Goal: Task Accomplishment & Management: Complete application form

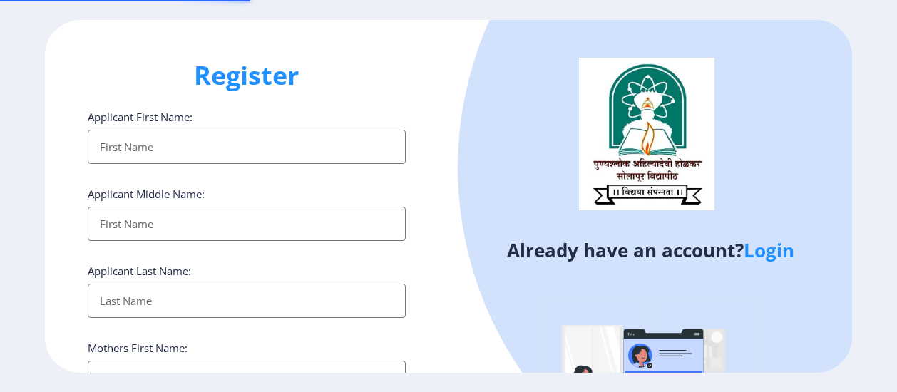
select select
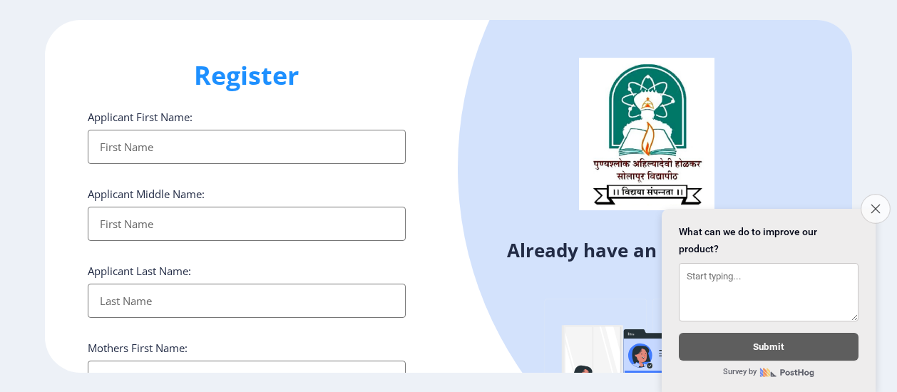
click at [876, 204] on icon "Close survey" at bounding box center [875, 208] width 9 height 9
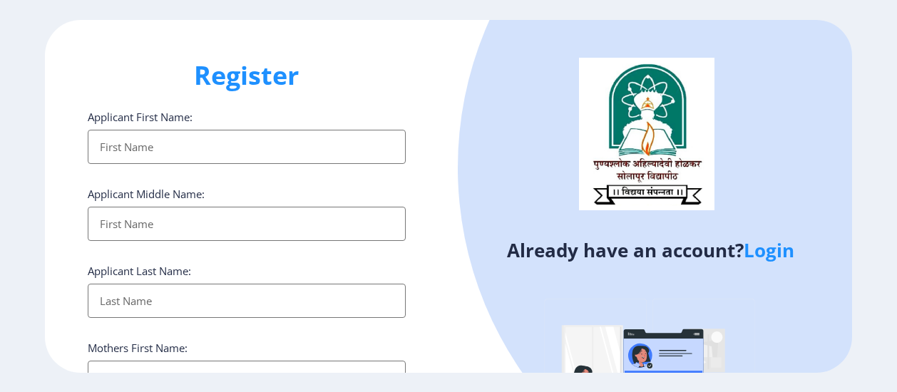
click at [773, 255] on link "Login" at bounding box center [769, 251] width 51 height 26
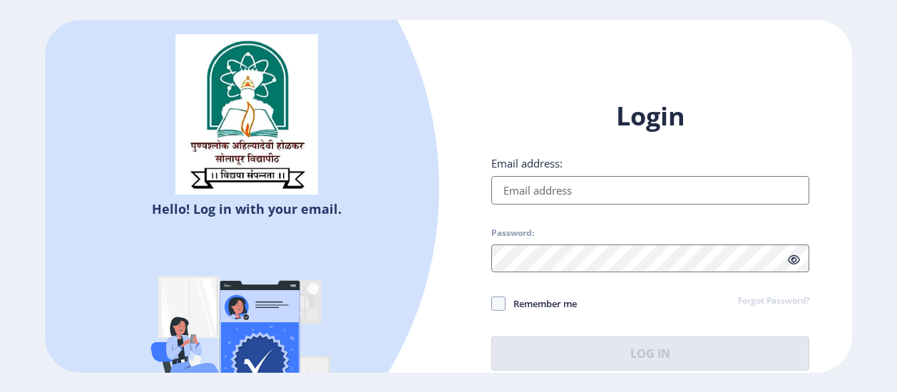
click at [657, 185] on input "Email address:" at bounding box center [650, 190] width 318 height 29
type input "amrutanarale0108@gmail.com"
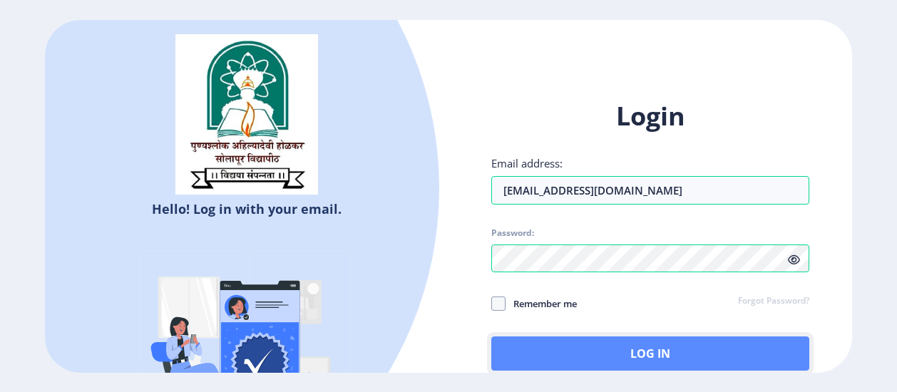
click at [671, 359] on button "Log In" at bounding box center [650, 354] width 318 height 34
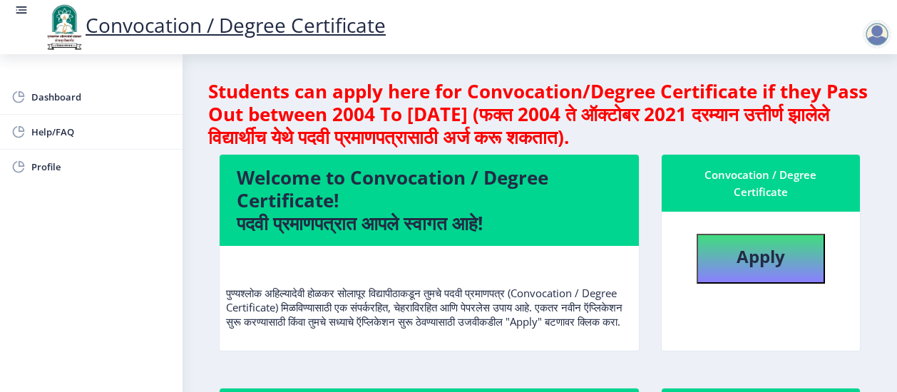
scroll to position [1, 0]
click at [754, 275] on button "Apply" at bounding box center [761, 259] width 128 height 50
select select
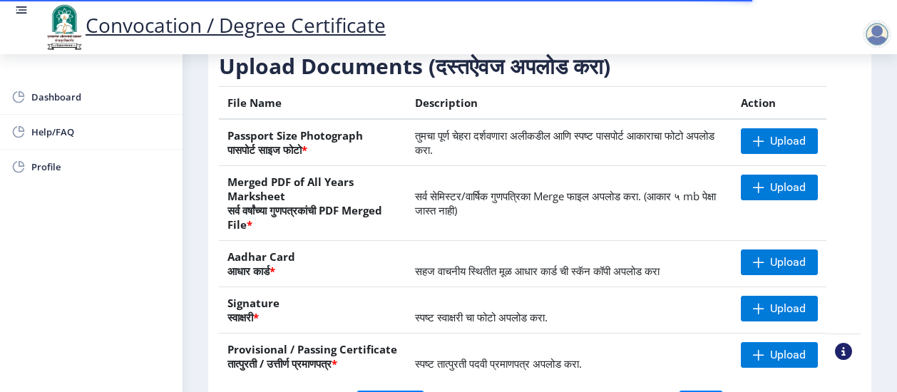
scroll to position [354, 0]
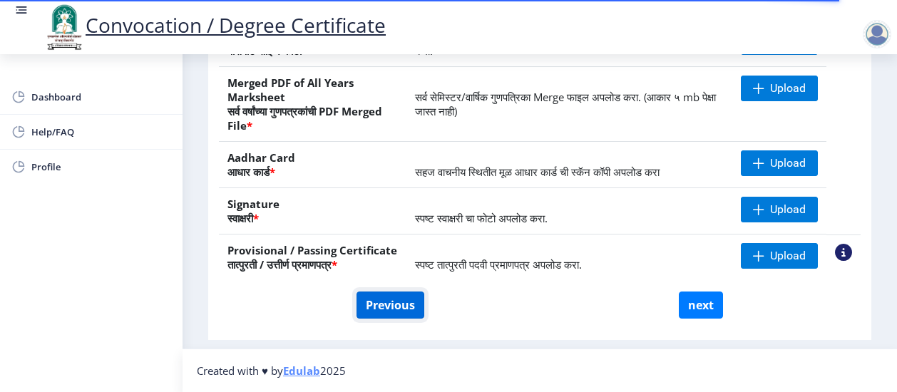
click at [399, 312] on button "Previous" at bounding box center [391, 305] width 68 height 27
select select "Regular"
select select "Chemistry"
select select "2019"
select select "March"
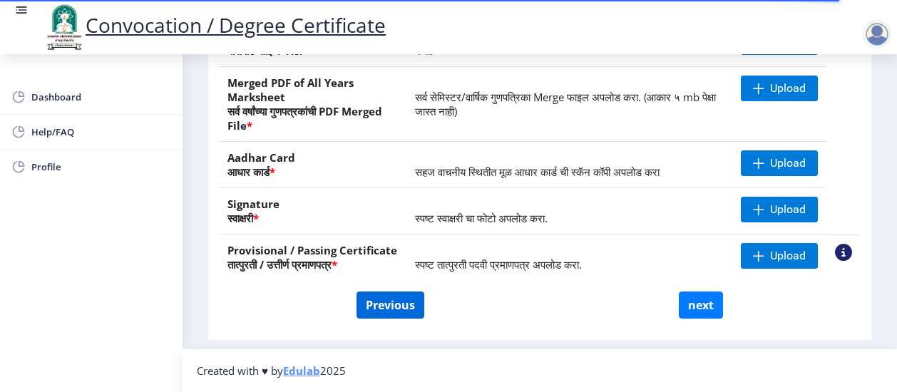
select select "Grade A+"
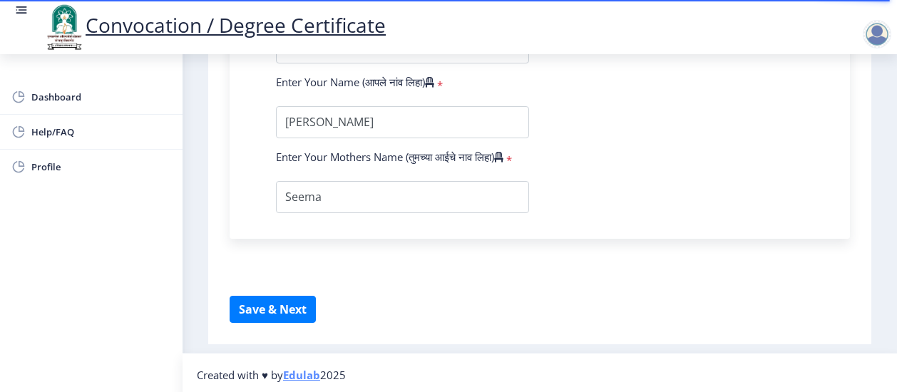
scroll to position [1093, 0]
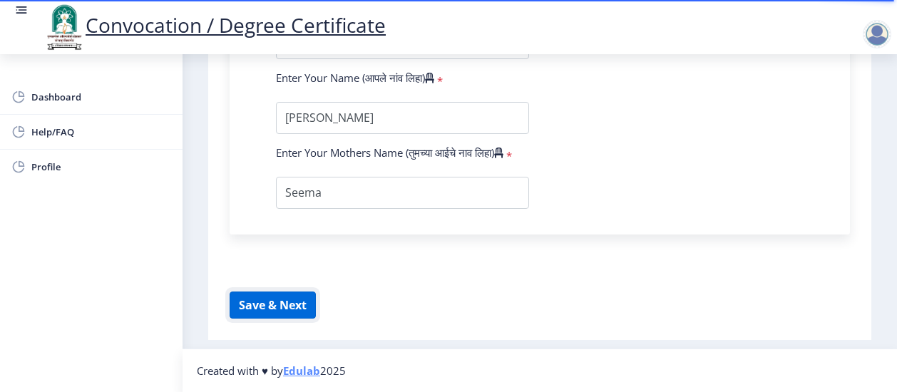
click at [302, 305] on button "Save & Next" at bounding box center [273, 305] width 86 height 27
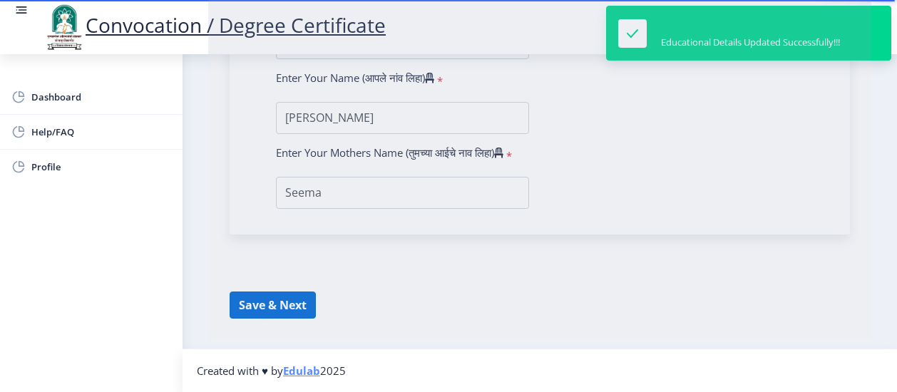
select select
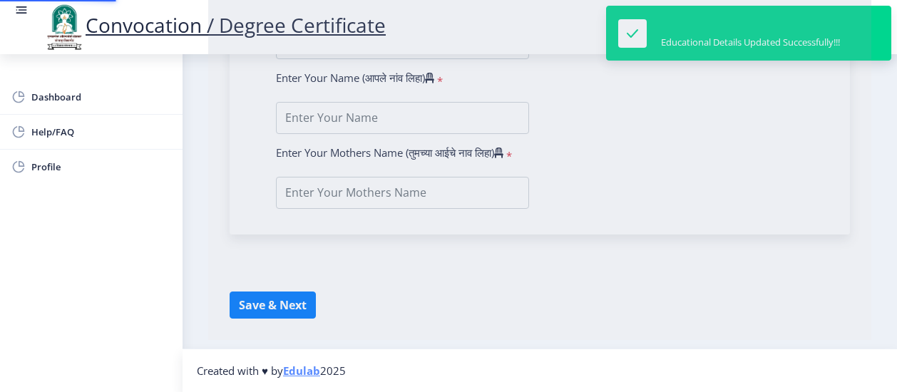
type input "Amruta Ramesh Narale"
type input "Seema"
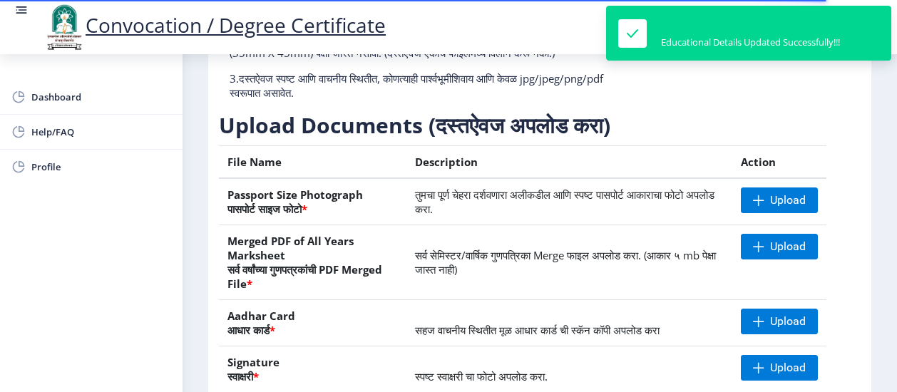
scroll to position [218, 0]
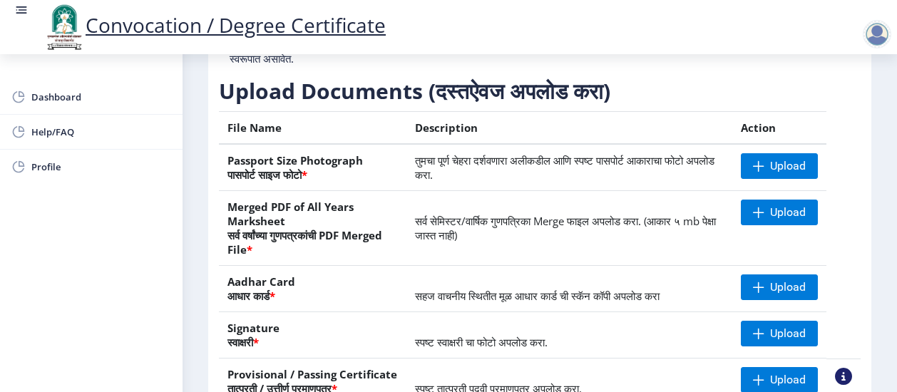
click at [390, 106] on h3 "Upload Documents (दस्तऐवज अपलोड करा)" at bounding box center [540, 91] width 642 height 29
click at [744, 179] on span "Upload" at bounding box center [779, 166] width 77 height 26
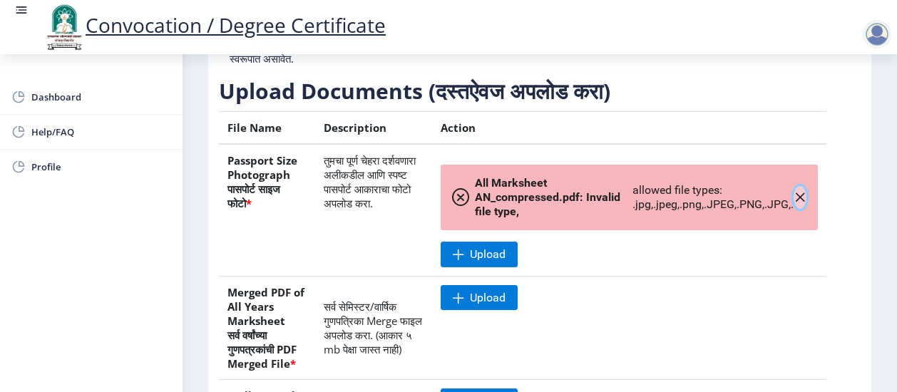
click at [800, 203] on icon "button" at bounding box center [800, 197] width 11 height 11
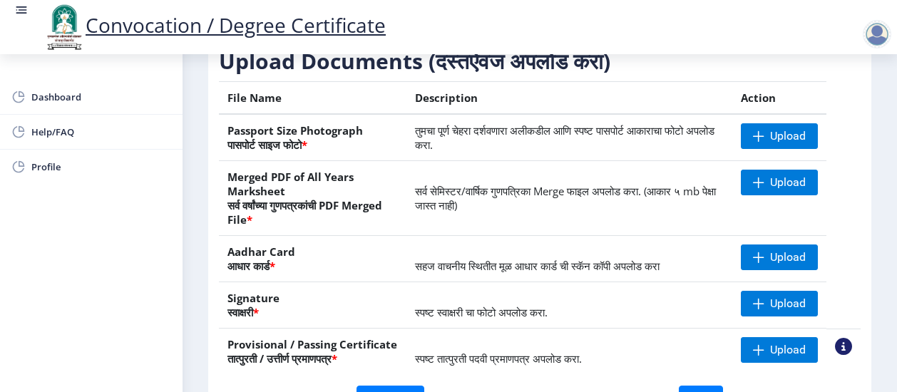
scroll to position [245, 0]
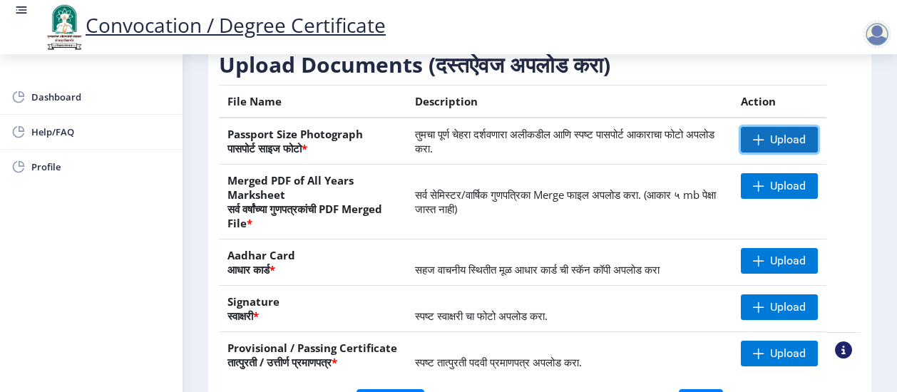
click at [747, 153] on span "Upload" at bounding box center [779, 140] width 77 height 26
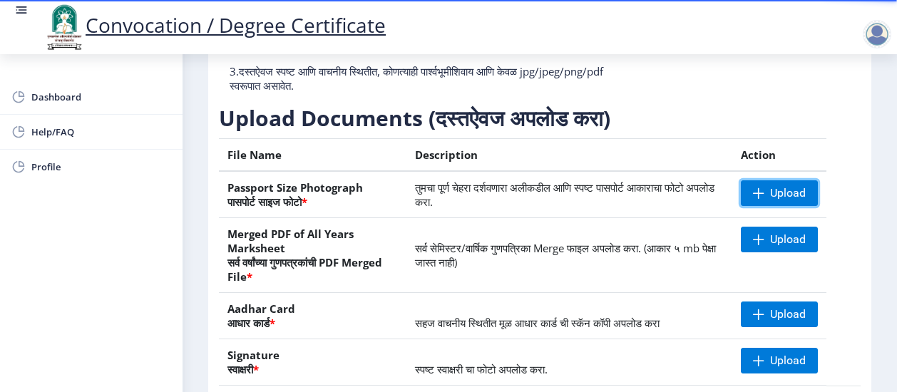
scroll to position [192, 0]
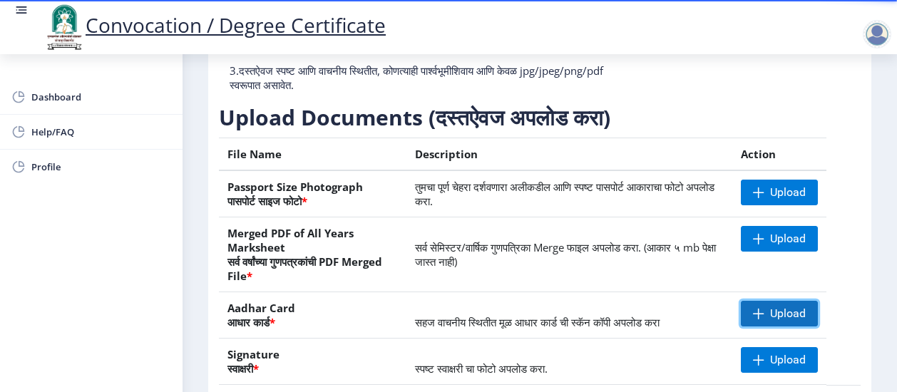
click at [747, 327] on span "Upload" at bounding box center [779, 314] width 77 height 26
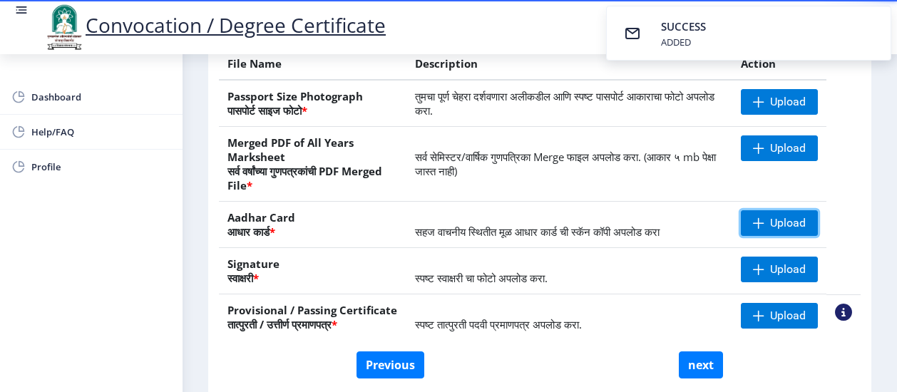
scroll to position [314, 0]
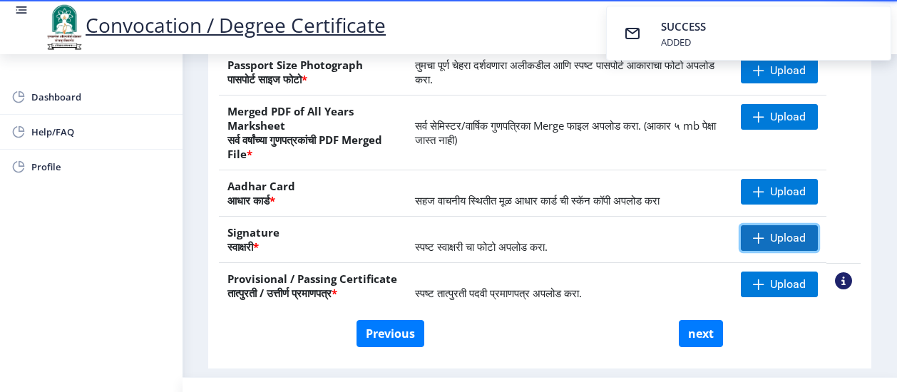
click at [761, 249] on span "Upload" at bounding box center [779, 238] width 77 height 26
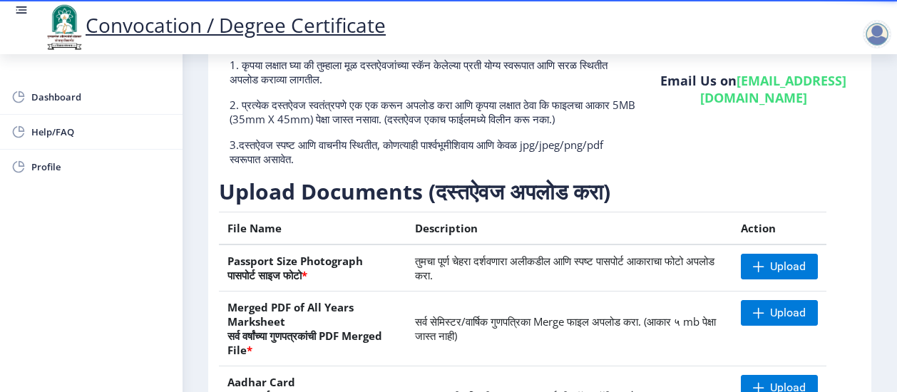
scroll to position [230, 0]
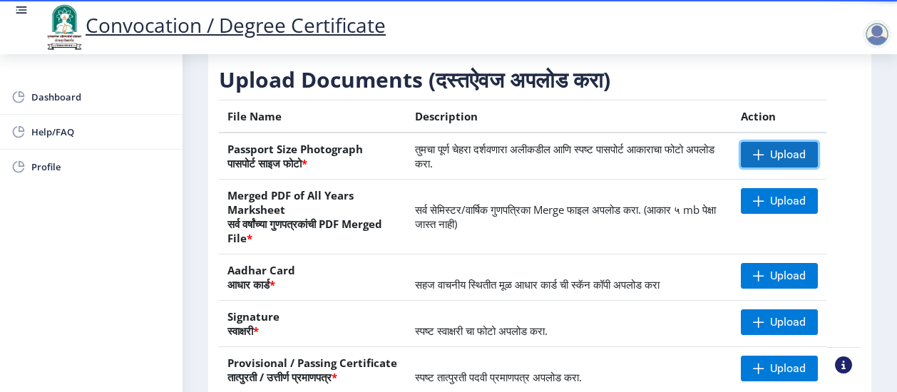
click at [770, 162] on span "Upload" at bounding box center [788, 155] width 36 height 14
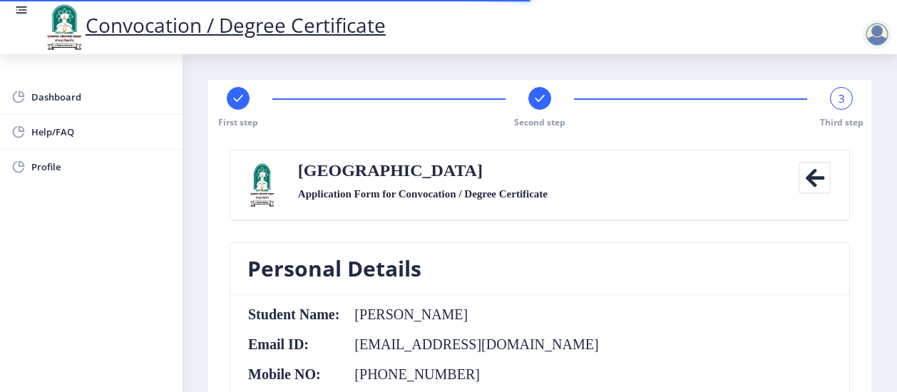
select select
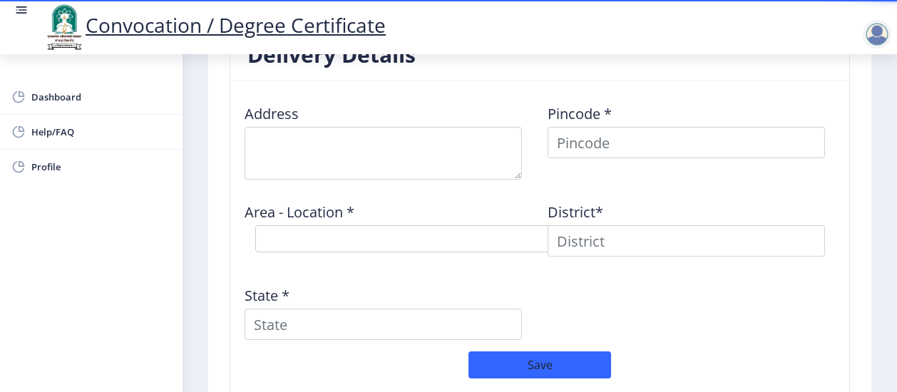
scroll to position [1402, 0]
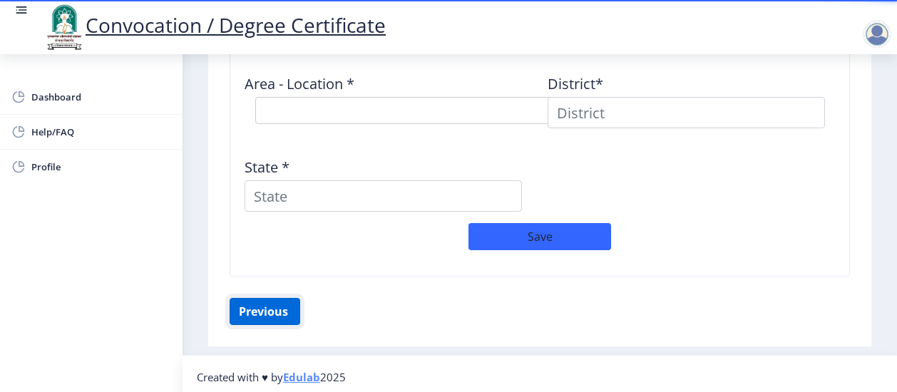
click at [282, 298] on button "Previous ‍" at bounding box center [265, 311] width 71 height 27
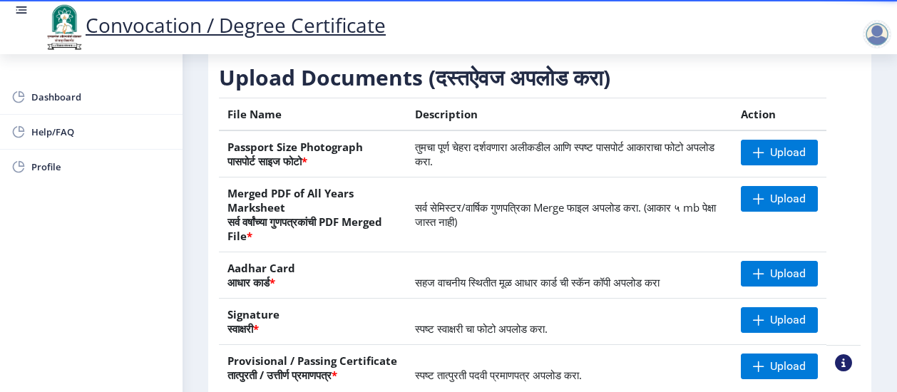
scroll to position [199, 0]
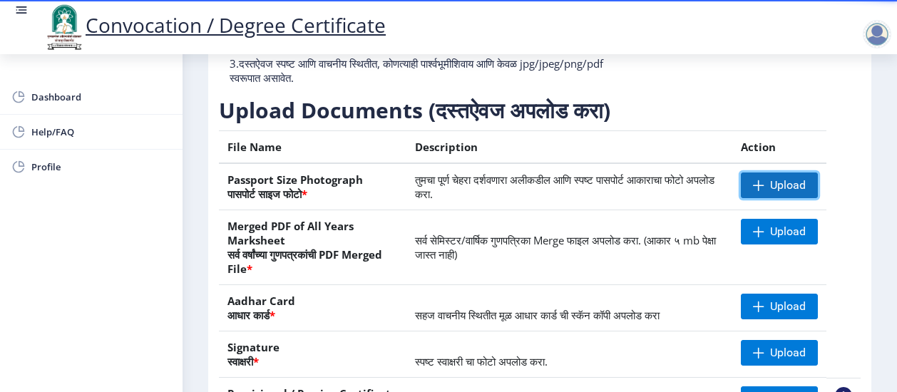
click at [753, 191] on span at bounding box center [758, 185] width 11 height 11
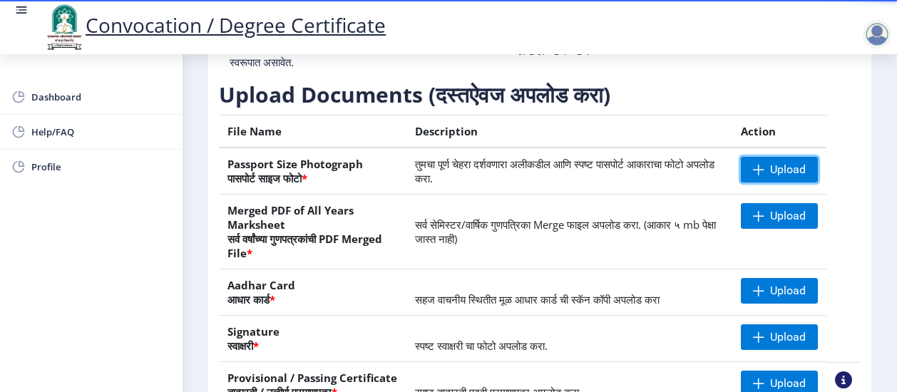
scroll to position [354, 0]
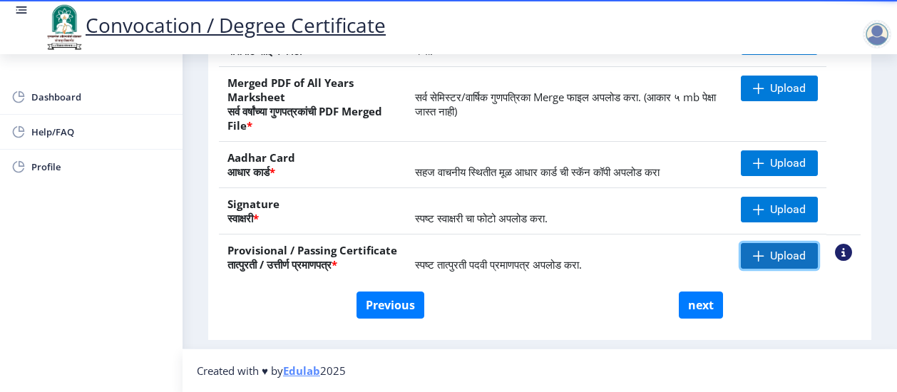
click at [753, 256] on span at bounding box center [758, 255] width 11 height 11
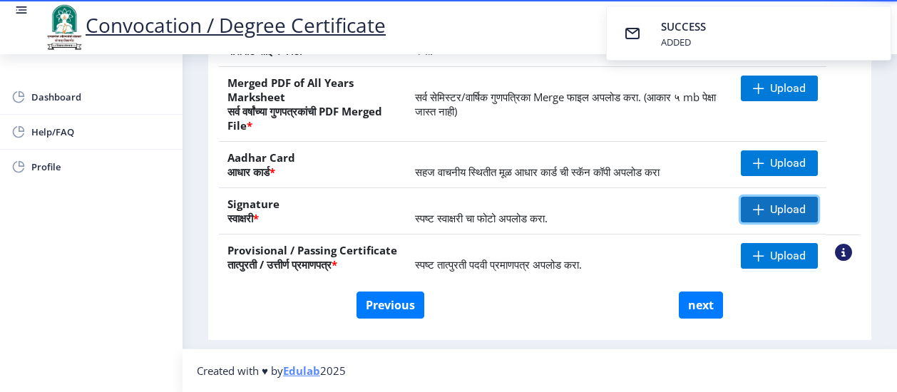
click at [746, 205] on span "Upload" at bounding box center [779, 210] width 77 height 26
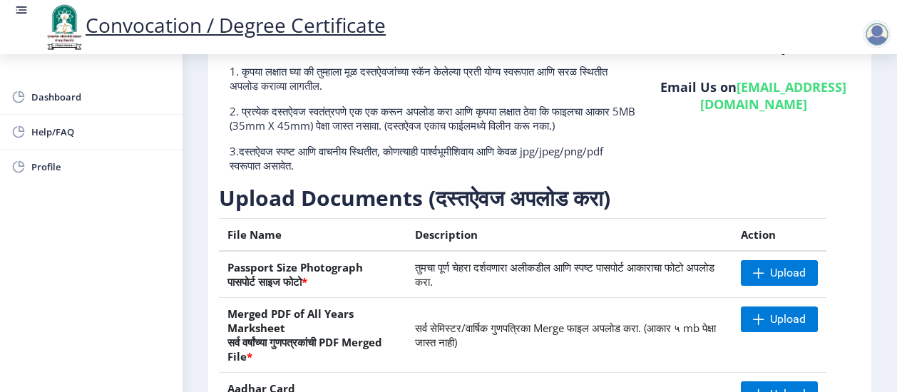
scroll to position [111, 0]
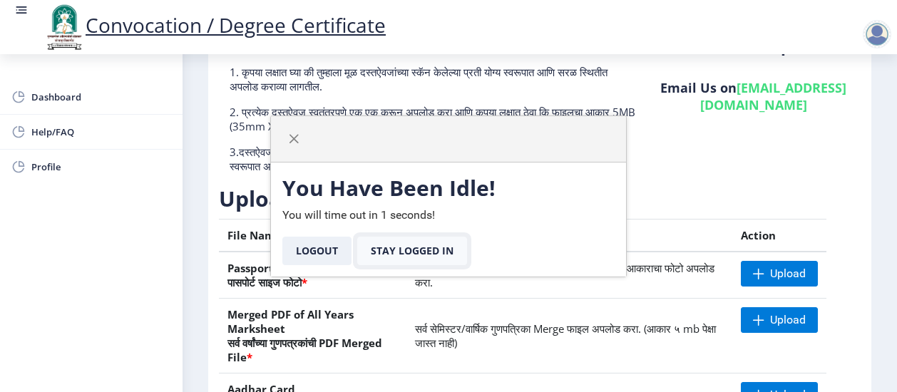
click at [410, 245] on button "Stay Logged In" at bounding box center [412, 251] width 110 height 29
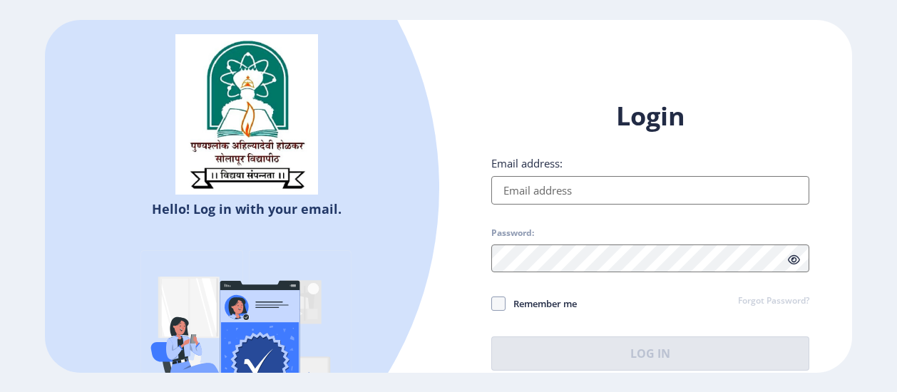
click at [531, 190] on input "Email address:" at bounding box center [650, 190] width 318 height 29
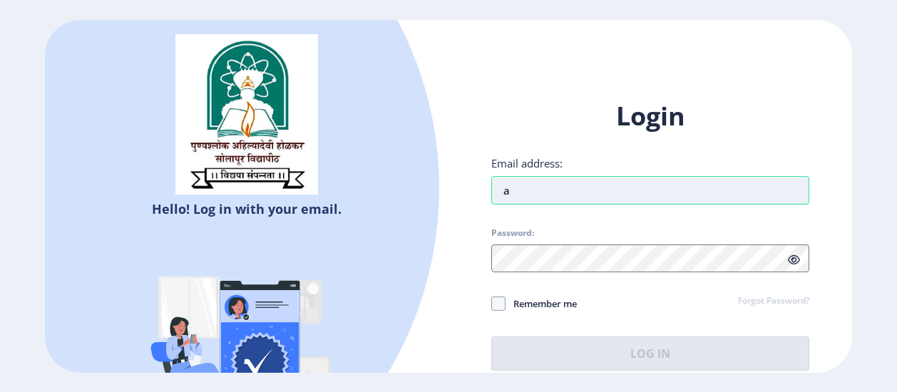
type input "amrutanarale0108@gmail.com"
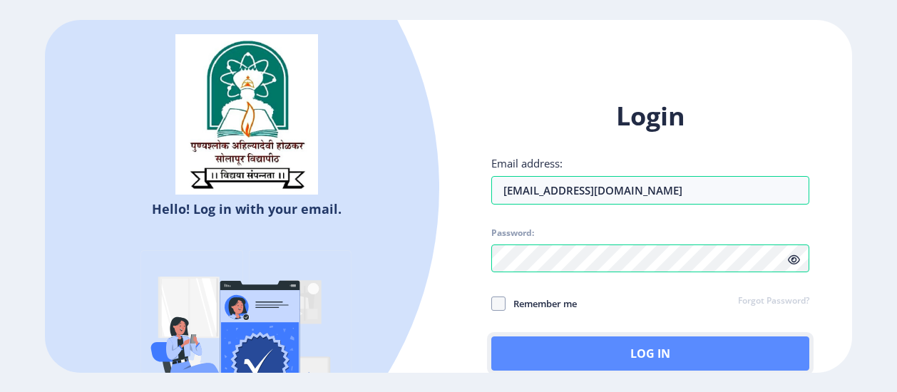
click at [597, 361] on button "Log In" at bounding box center [650, 354] width 318 height 34
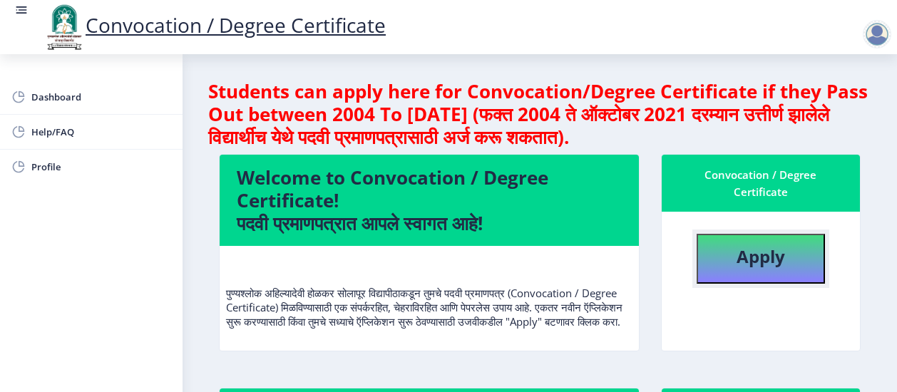
click at [742, 257] on b "Apply" at bounding box center [761, 257] width 48 height 24
select select
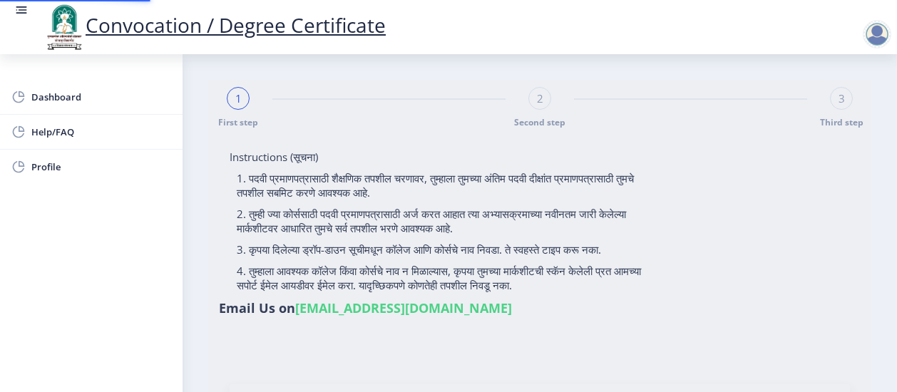
type input "2016032500163436"
select select "Regular"
select select "2019"
select select "March"
select select "Grade A+"
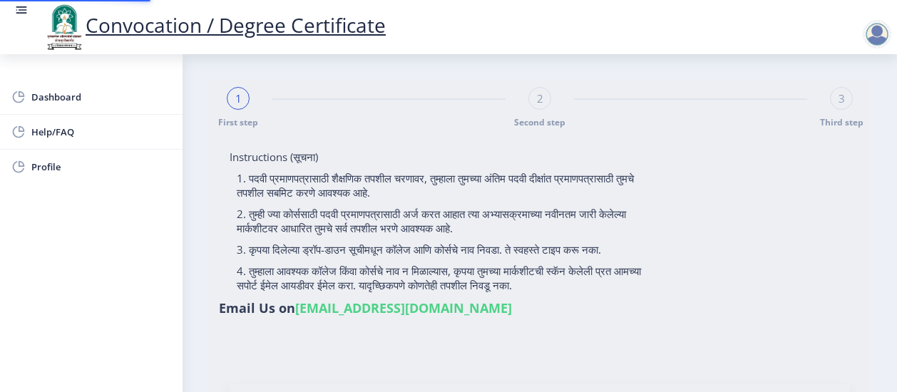
type input "820292"
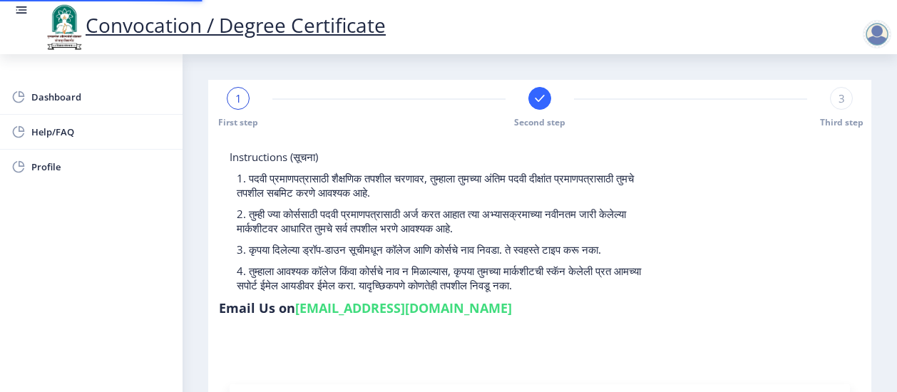
select select
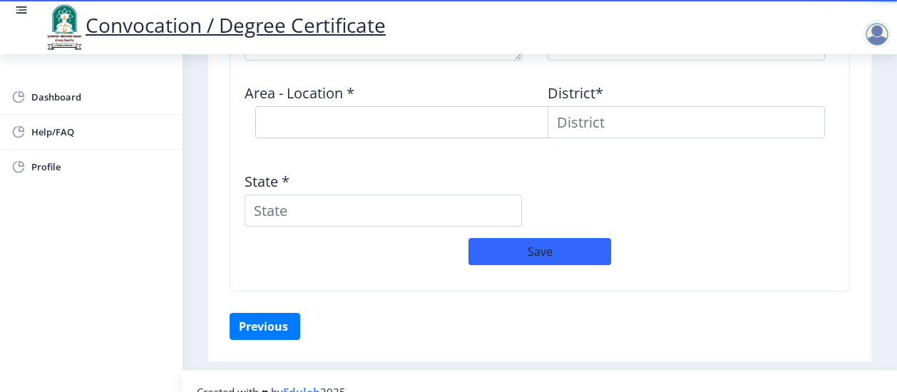
scroll to position [1435, 0]
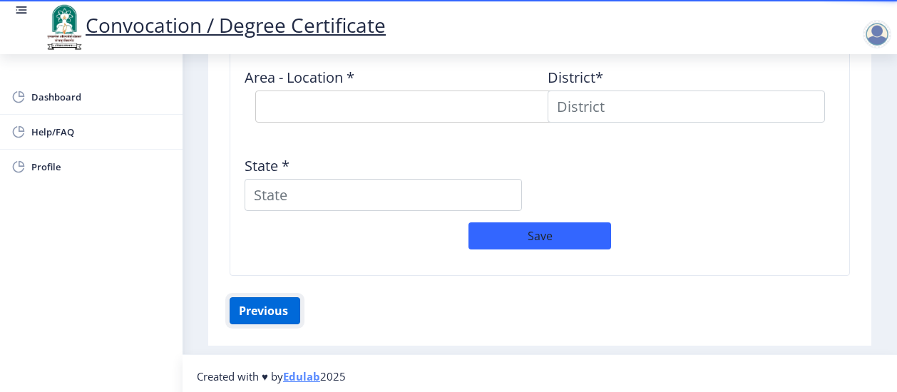
click at [288, 317] on button "Previous ‍" at bounding box center [265, 310] width 71 height 27
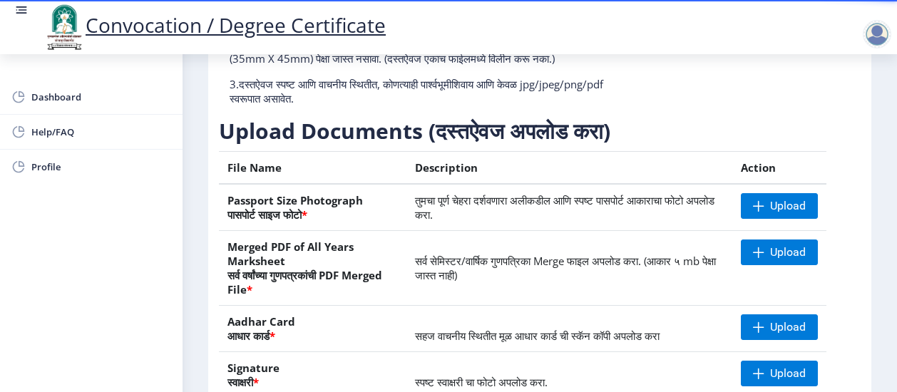
scroll to position [176, 0]
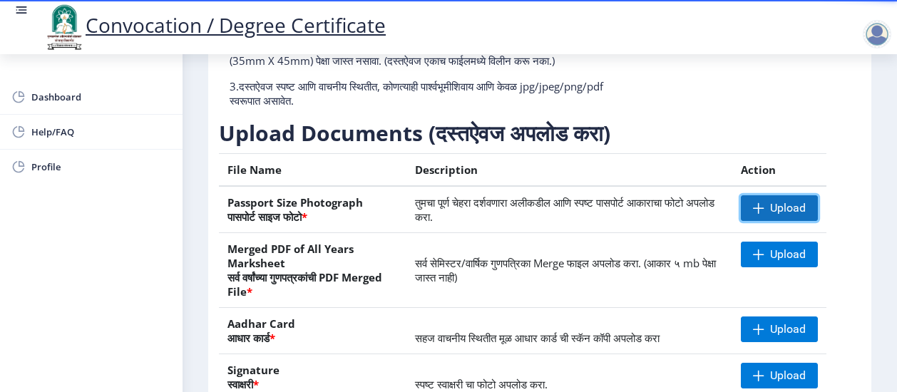
click at [770, 215] on span "Upload" at bounding box center [788, 208] width 36 height 14
click at [755, 214] on span at bounding box center [758, 208] width 11 height 11
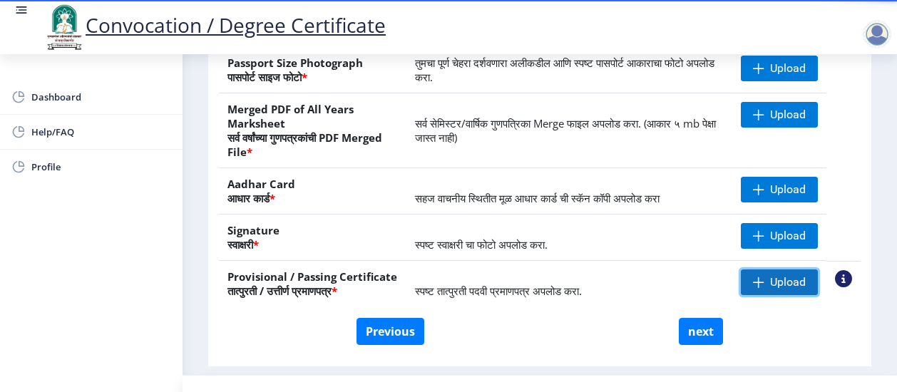
click at [762, 295] on span "Upload" at bounding box center [779, 283] width 77 height 26
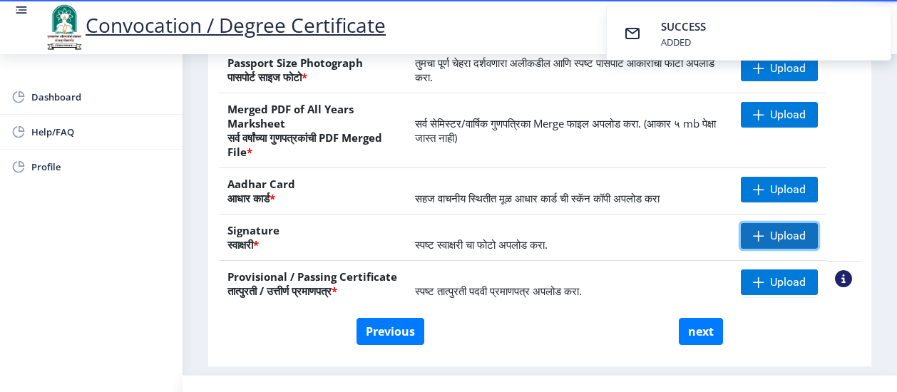
click at [770, 249] on span "Upload" at bounding box center [779, 236] width 77 height 26
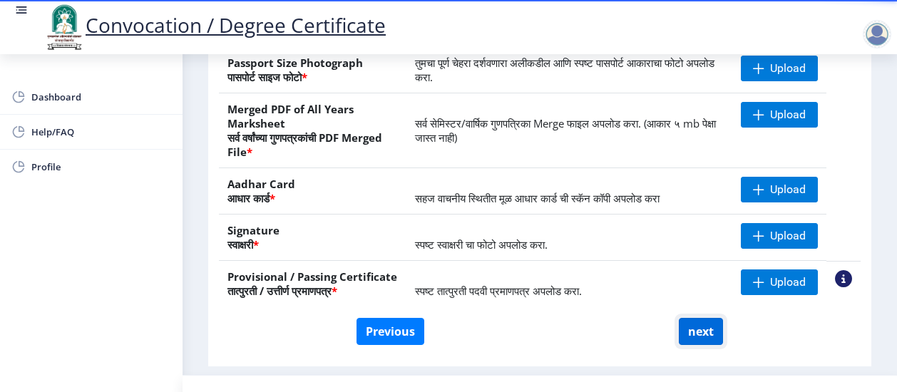
click at [682, 344] on button "next" at bounding box center [701, 331] width 44 height 27
select select
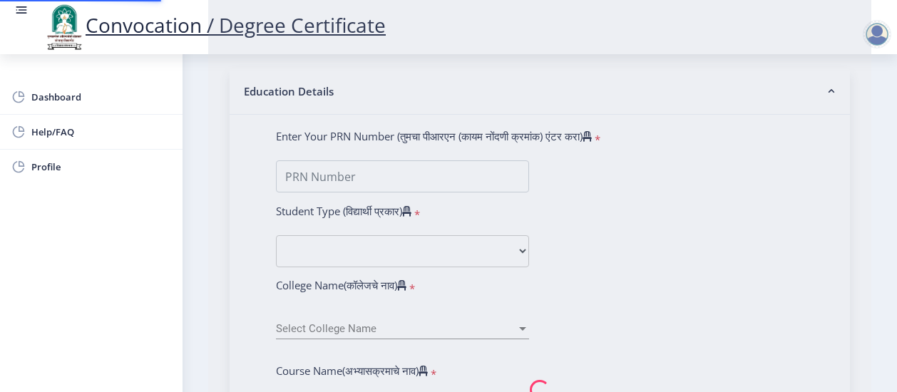
type input "Amruta Ramesh Narale"
type input "Seema"
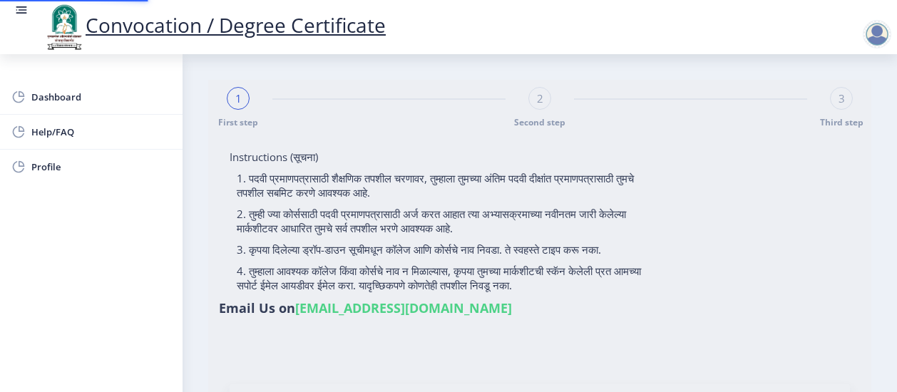
select select
type input "Amruta Ramesh Narale"
type input "Seema"
type input "2016032500163436"
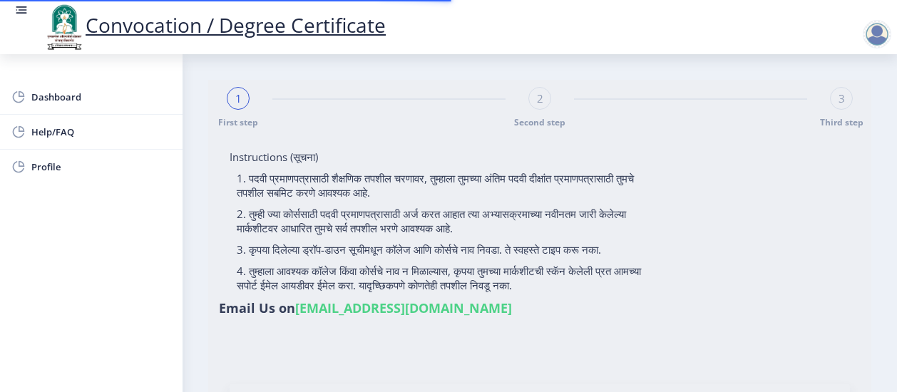
select select "Regular"
select select "2019"
select select "March"
select select "Grade A+"
type input "820292"
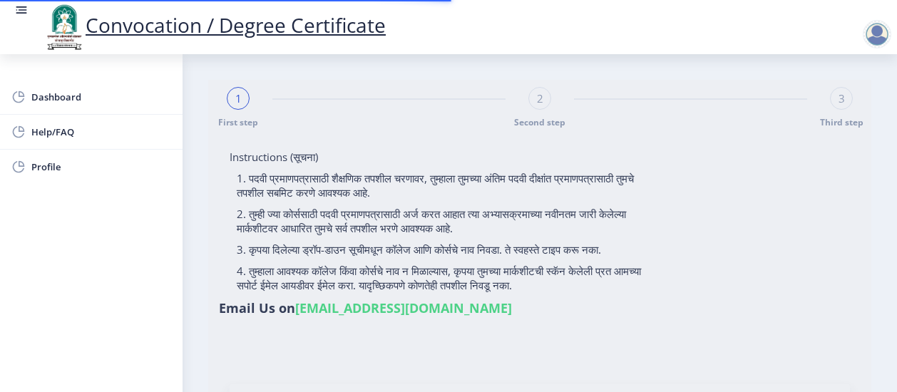
select select "Chemistry"
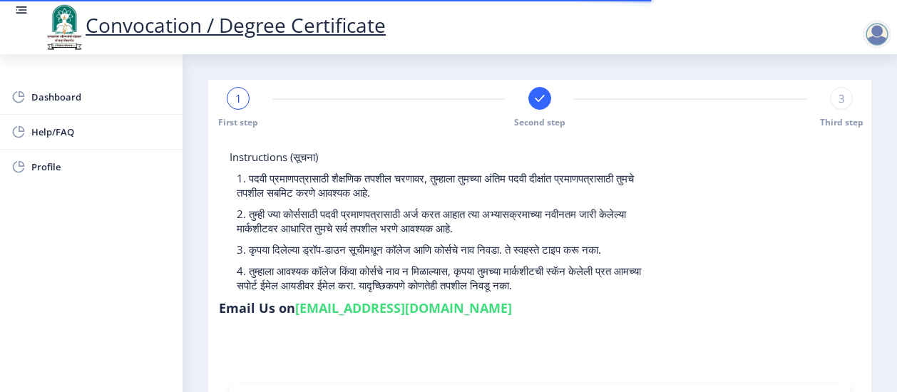
select select
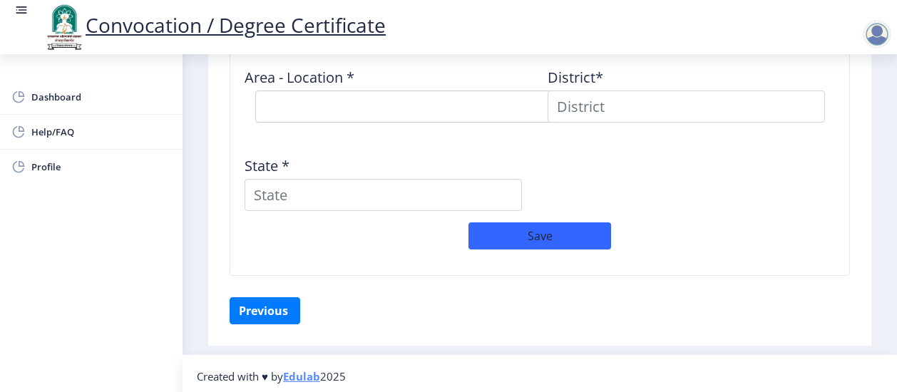
scroll to position [1497, 0]
click at [276, 310] on button "Previous ‍" at bounding box center [265, 311] width 71 height 27
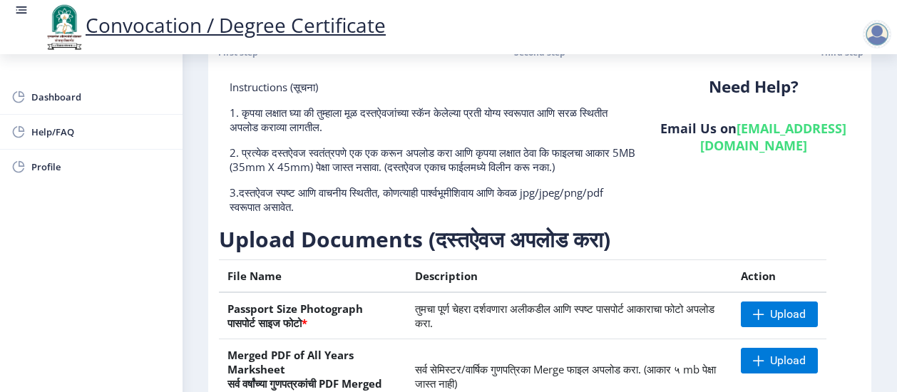
scroll to position [66, 0]
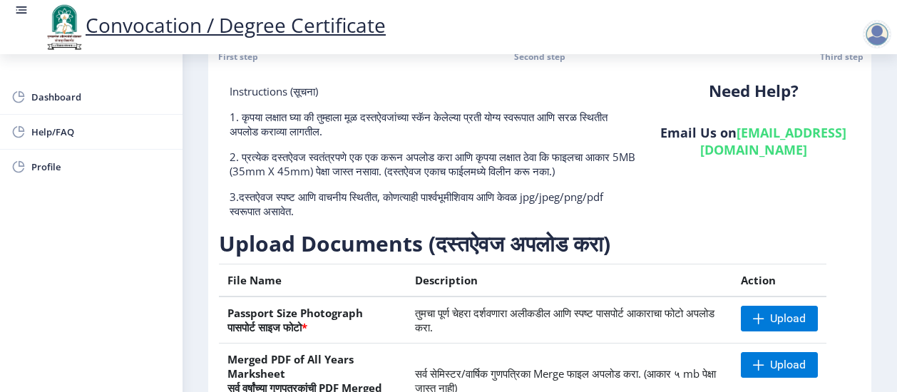
click at [873, 39] on div at bounding box center [877, 34] width 29 height 29
click at [830, 171] on div "Need Help? Email Us on su.sfc@studentscenter.in" at bounding box center [754, 156] width 214 height 145
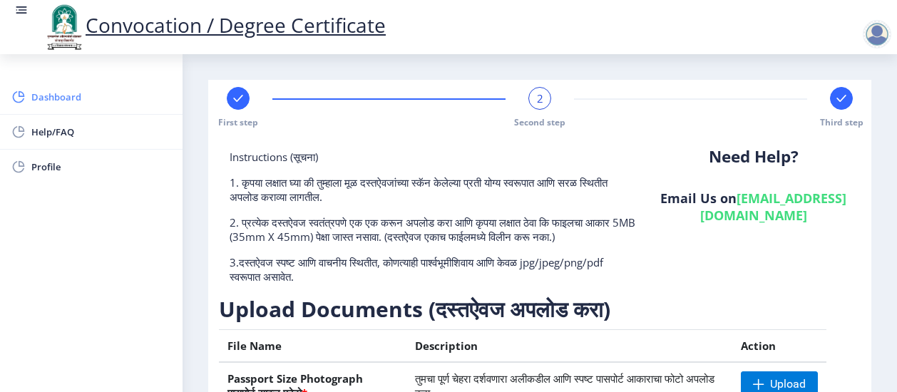
click at [73, 93] on span "Dashboard" at bounding box center [101, 96] width 140 height 17
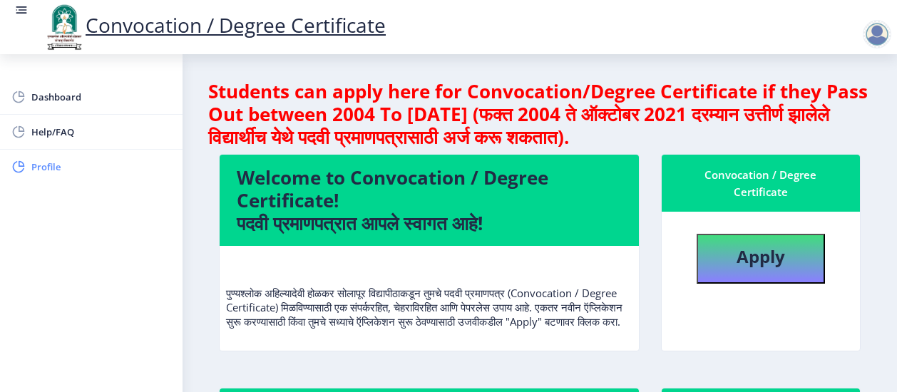
click at [49, 170] on span "Profile" at bounding box center [101, 166] width 140 height 17
select select
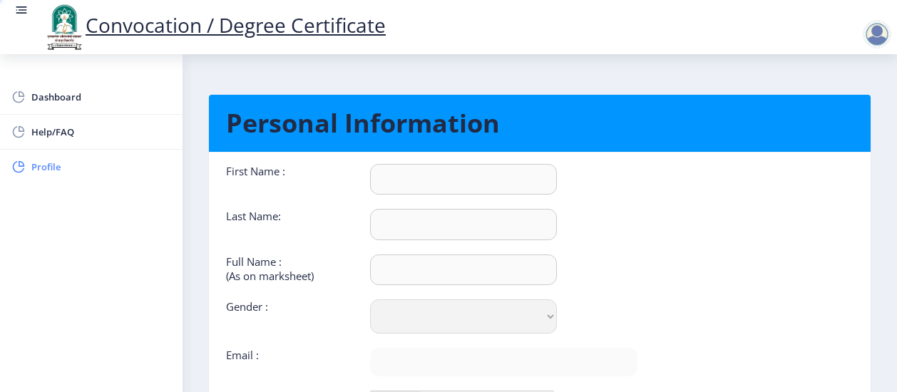
type input "Amruta"
type input "Narale"
type input "Amruta Ramesh Narale"
select select "Female"
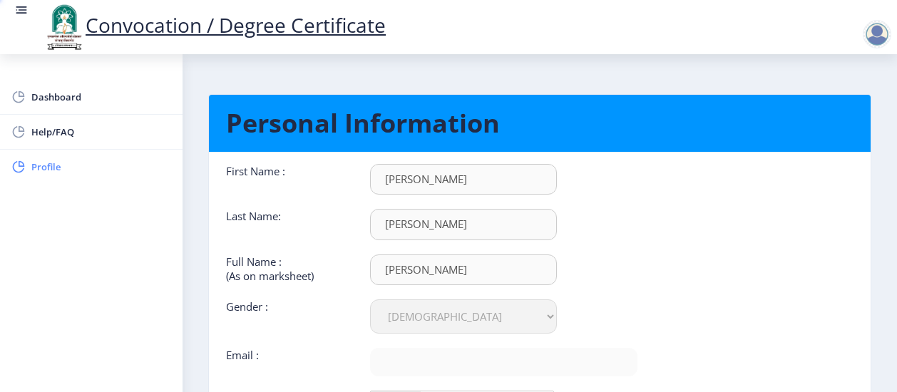
type input "amrutanarale0108@gmail.com"
type input "8605089275"
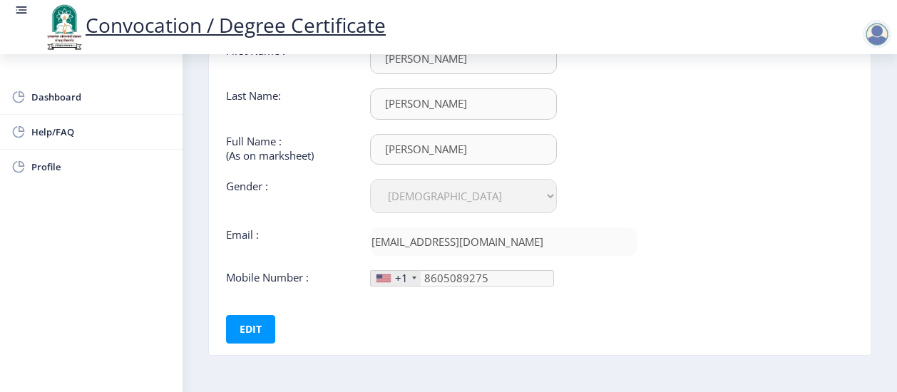
scroll to position [121, 0]
click at [408, 273] on div "+1" at bounding box center [396, 277] width 50 height 15
drag, startPoint x: 408, startPoint y: 273, endPoint x: 390, endPoint y: 275, distance: 18.0
click at [390, 275] on div "+1" at bounding box center [396, 277] width 50 height 15
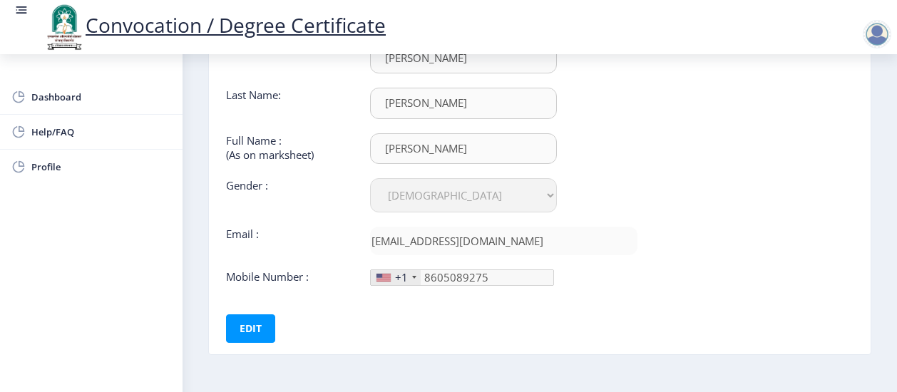
click at [390, 275] on div "+1" at bounding box center [396, 277] width 50 height 15
click at [241, 322] on button "Edit" at bounding box center [250, 329] width 49 height 29
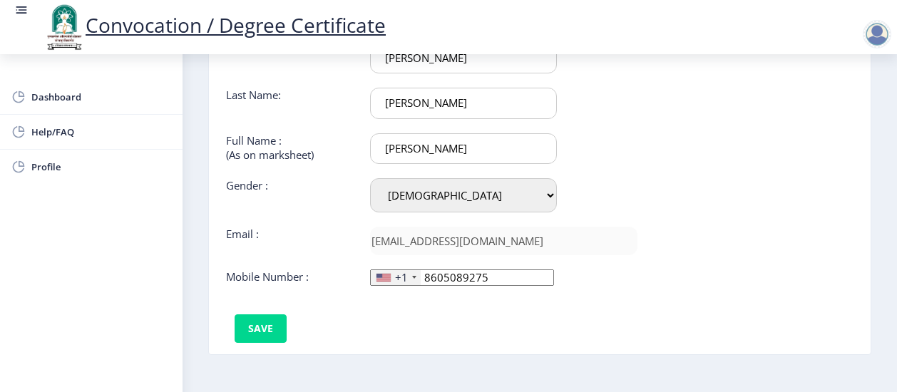
click at [403, 271] on div "+1" at bounding box center [401, 277] width 13 height 14
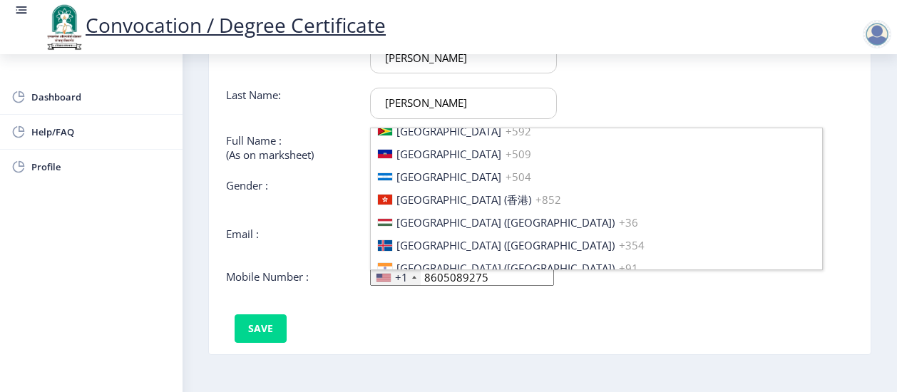
scroll to position [2133, 0]
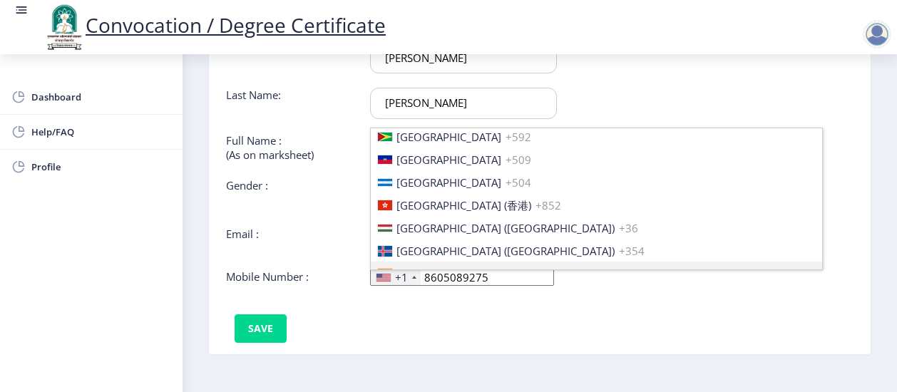
click at [446, 267] on span "India (भारत)" at bounding box center [506, 274] width 218 height 14
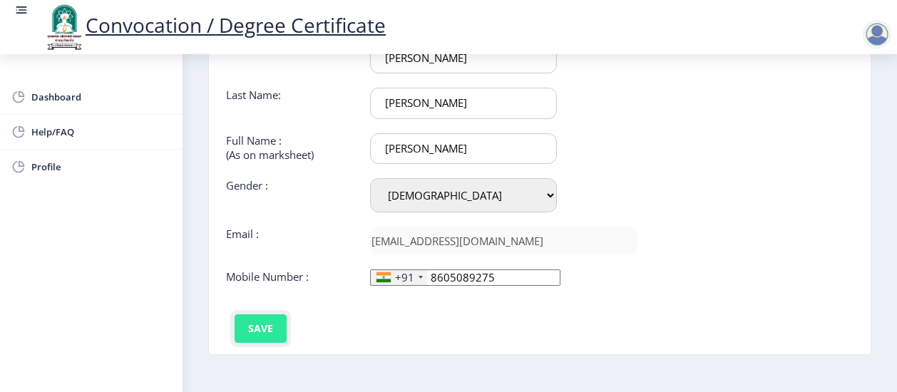
click at [277, 325] on button "Save" at bounding box center [261, 329] width 52 height 29
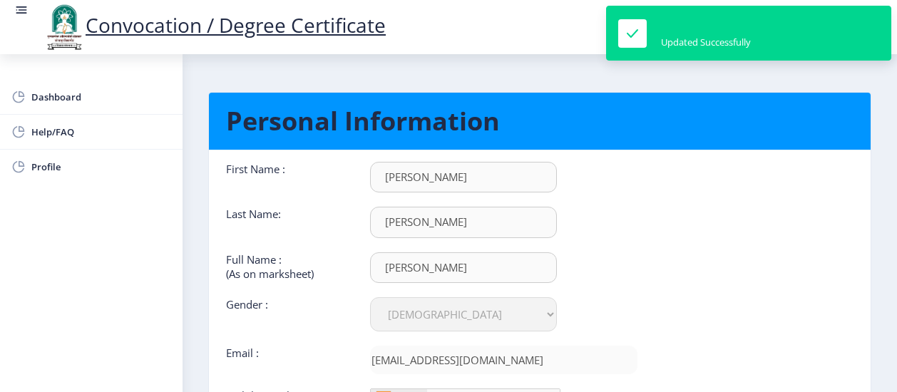
scroll to position [0, 0]
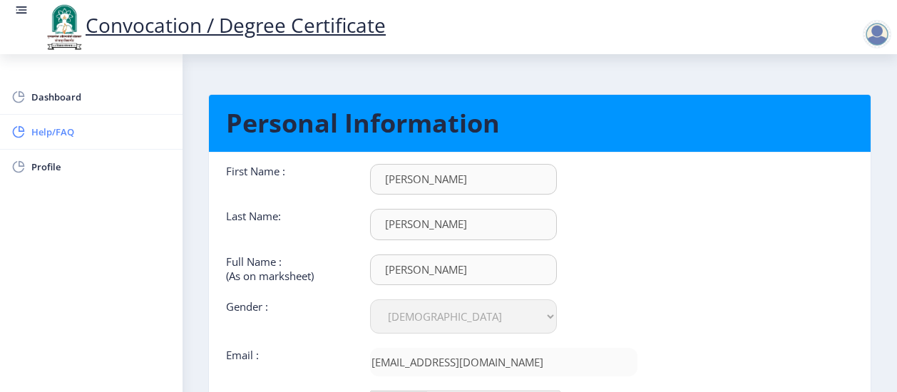
click at [54, 128] on span "Help/FAQ" at bounding box center [101, 131] width 140 height 17
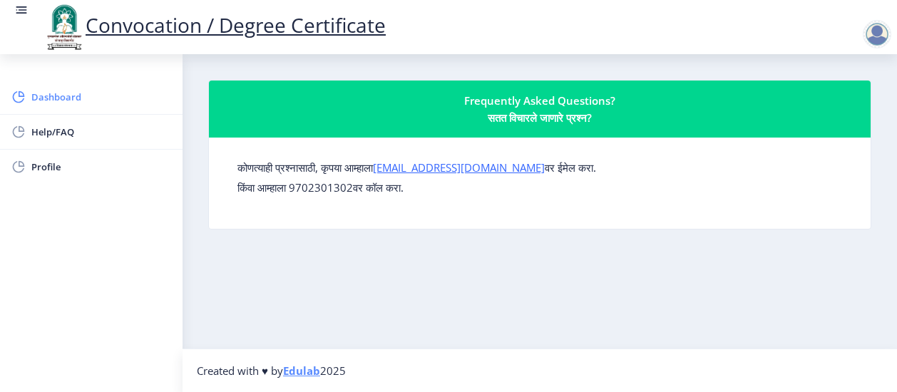
click at [68, 98] on span "Dashboard" at bounding box center [101, 96] width 140 height 17
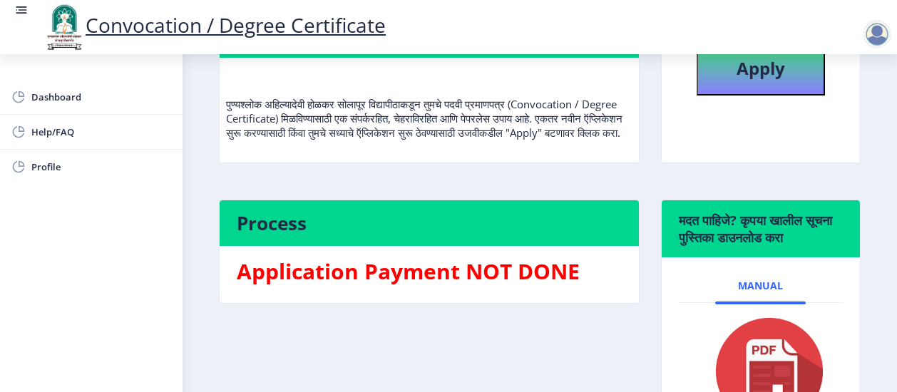
scroll to position [188, 0]
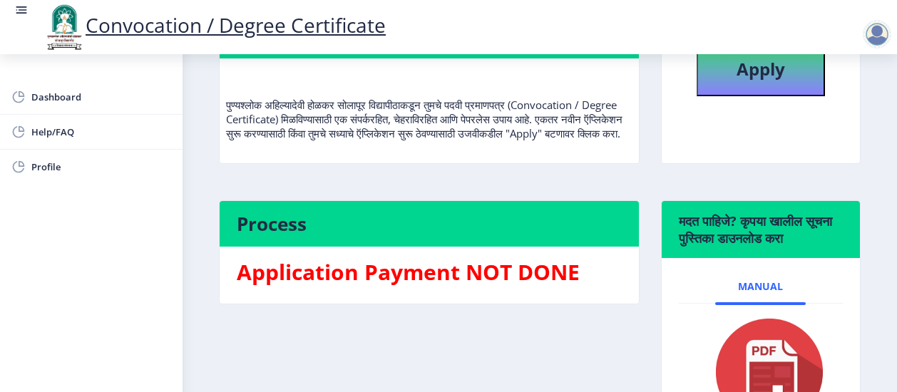
click at [471, 348] on div "Process Application Payment NOT DONE" at bounding box center [429, 337] width 442 height 274
click at [767, 292] on span "Manual" at bounding box center [760, 286] width 45 height 11
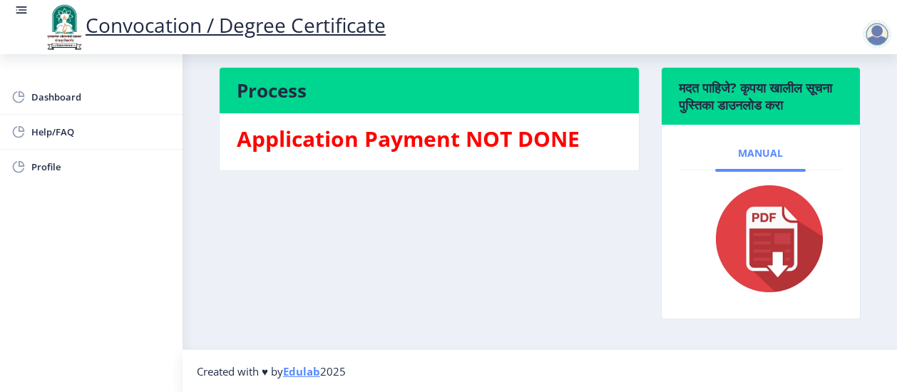
scroll to position [320, 0]
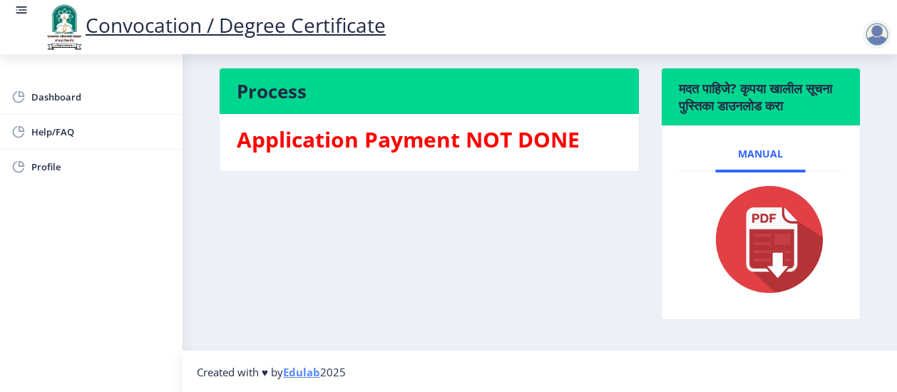
click at [767, 266] on img at bounding box center [761, 240] width 132 height 114
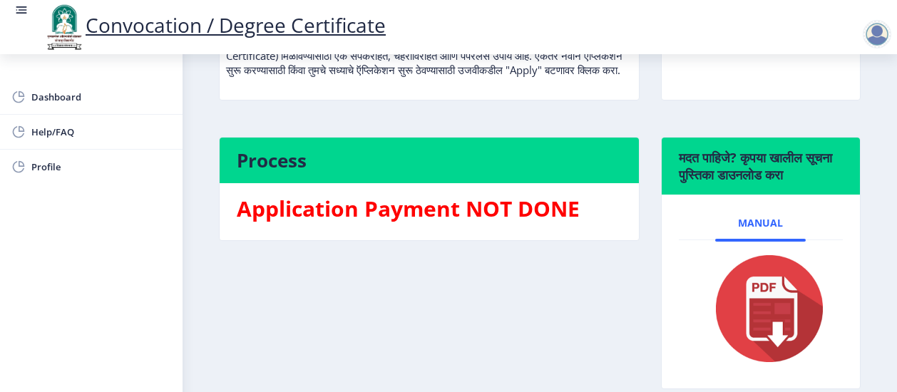
scroll to position [145, 0]
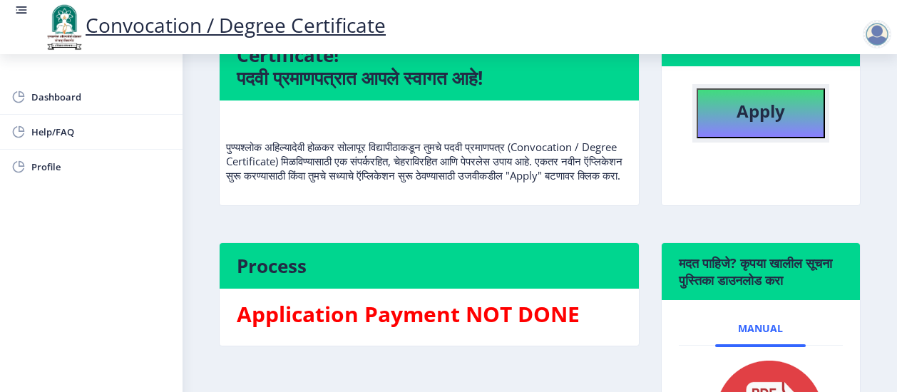
click at [749, 106] on b "Apply" at bounding box center [761, 111] width 48 height 24
select select
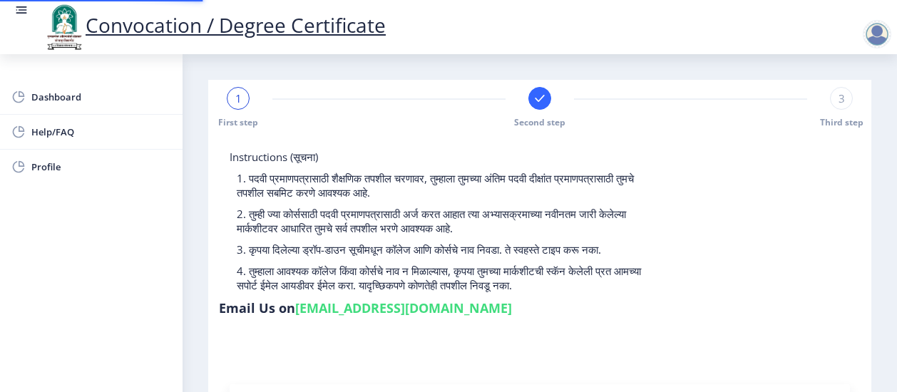
type input "2016032500163436"
select select "Regular"
select select "2019"
select select "March"
select select "Grade A+"
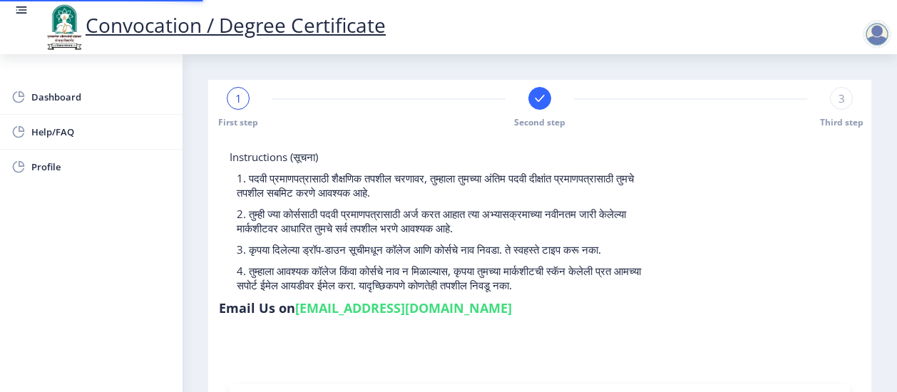
type input "820292"
select select
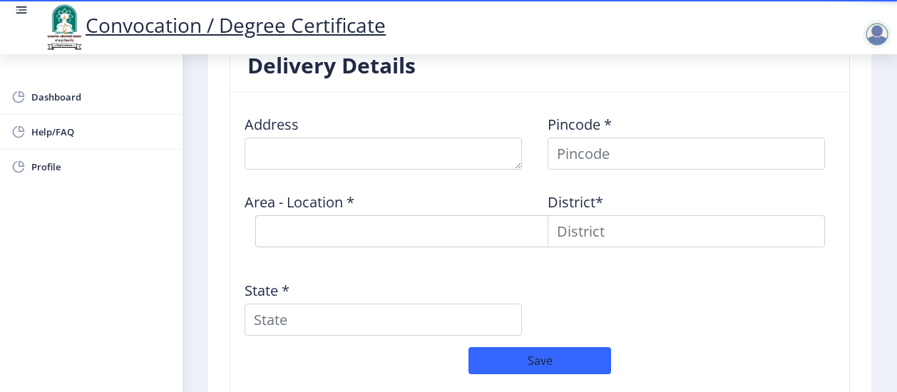
scroll to position [1498, 0]
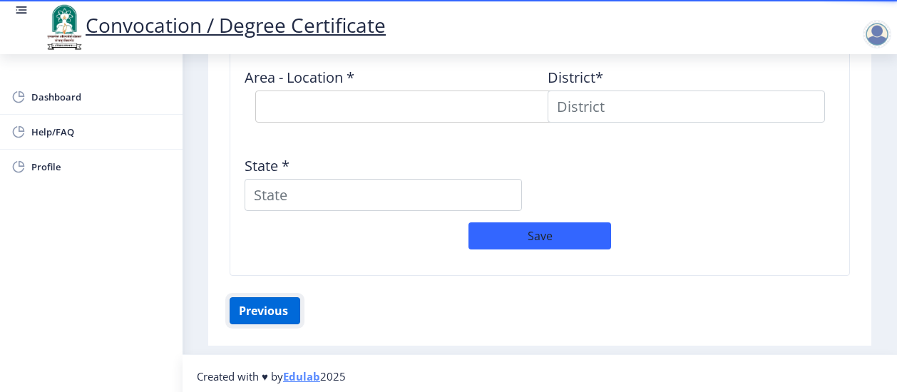
click at [267, 313] on button "Previous ‍" at bounding box center [265, 310] width 71 height 27
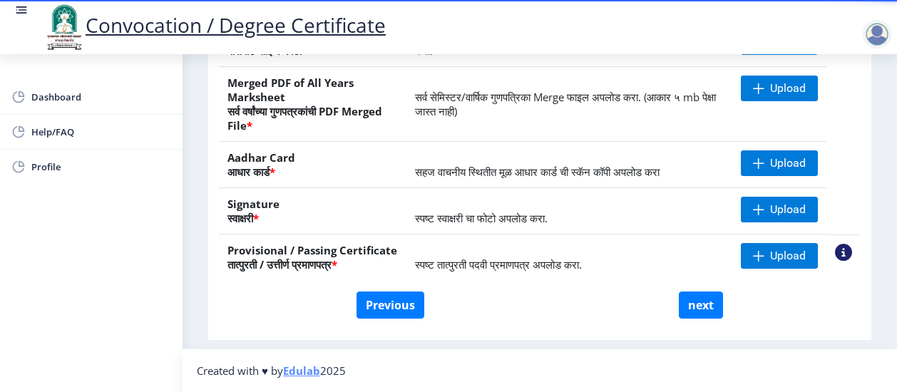
scroll to position [354, 0]
drag, startPoint x: 548, startPoint y: 256, endPoint x: 546, endPoint y: 309, distance: 52.9
click at [546, 309] on div "Previous next" at bounding box center [540, 305] width 620 height 27
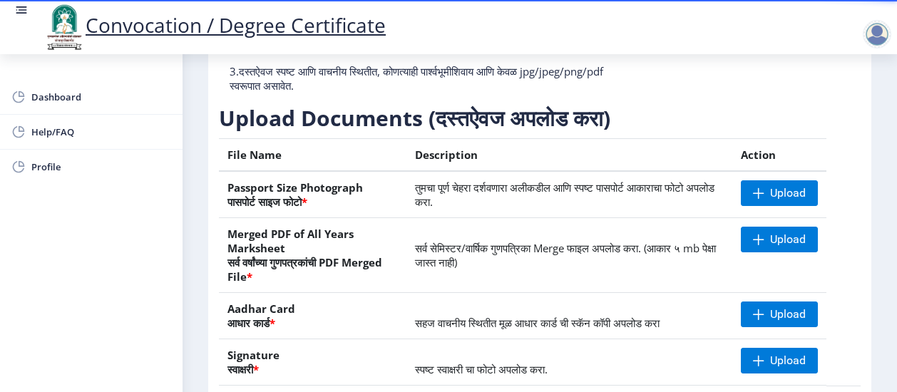
scroll to position [188, 0]
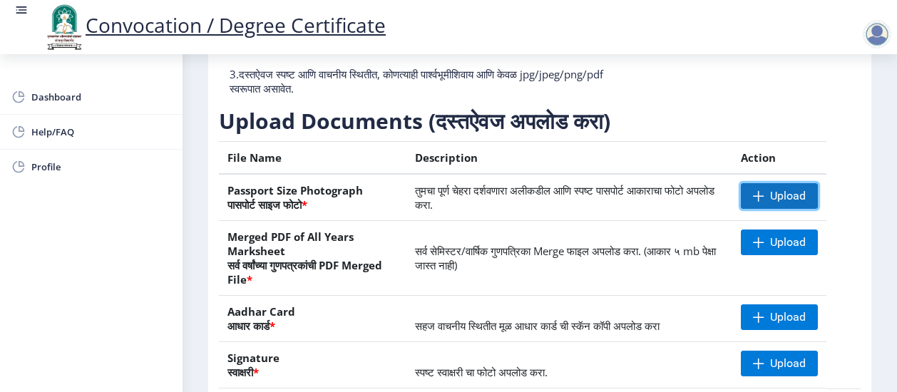
click at [770, 203] on span "Upload" at bounding box center [788, 196] width 36 height 14
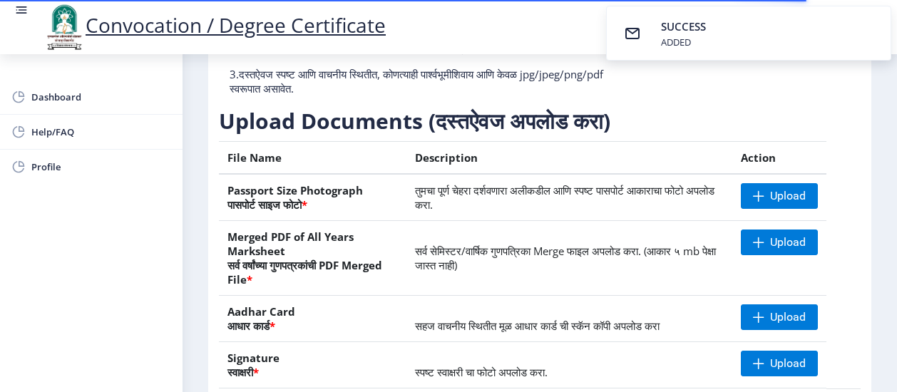
click at [638, 32] on rect at bounding box center [632, 33] width 17 height 17
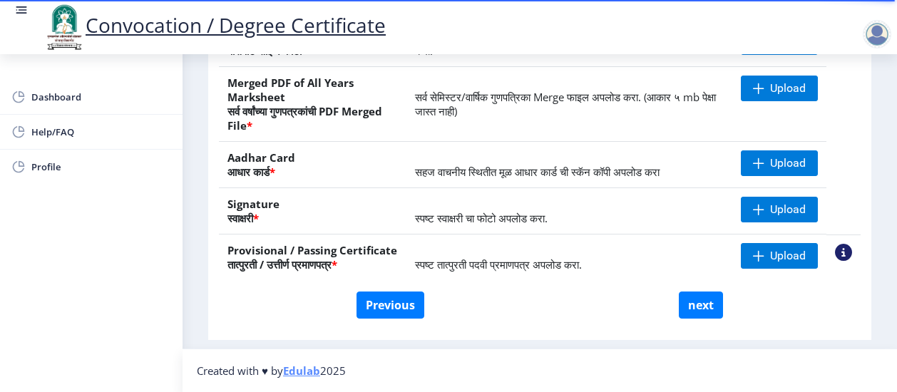
scroll to position [354, 0]
click at [683, 303] on button "next" at bounding box center [701, 305] width 44 height 27
select select
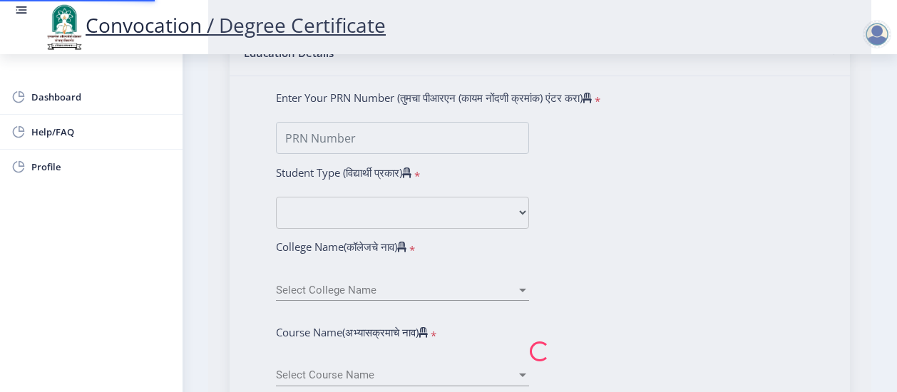
type input "Amruta Ramesh Narale"
type input "Seema"
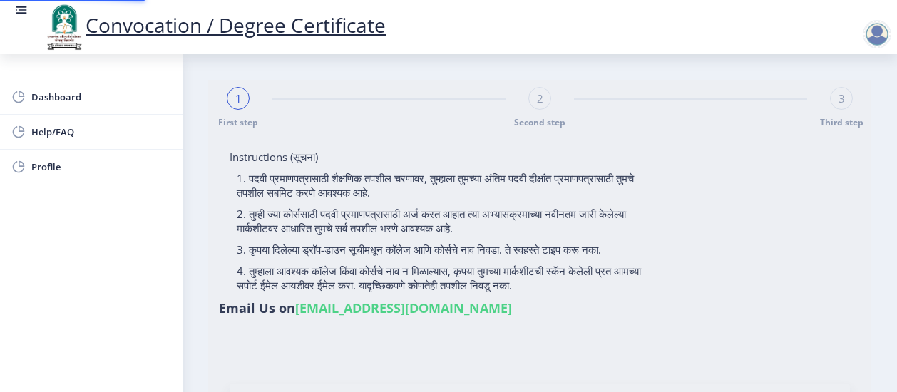
select select
type input "Amruta Ramesh Narale"
type input "Seema"
type input "2016032500163436"
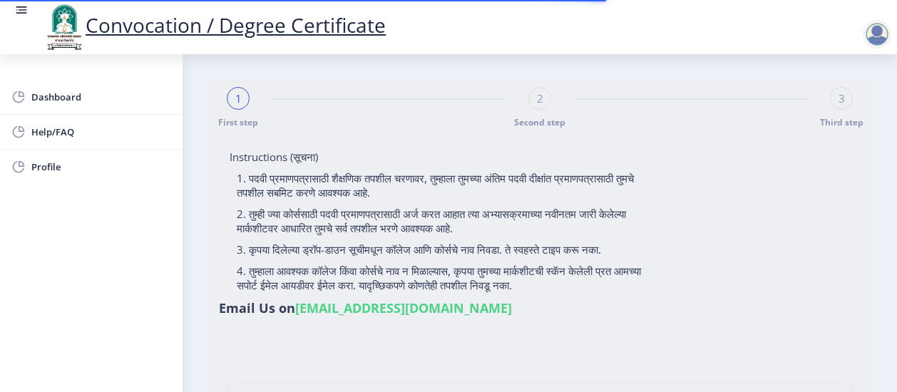
select select "Regular"
select select "2019"
select select "March"
select select "Grade A+"
type input "820292"
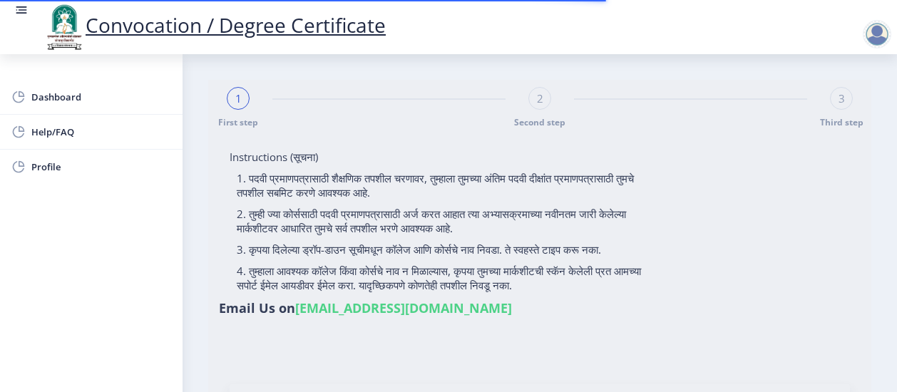
select select "Chemistry"
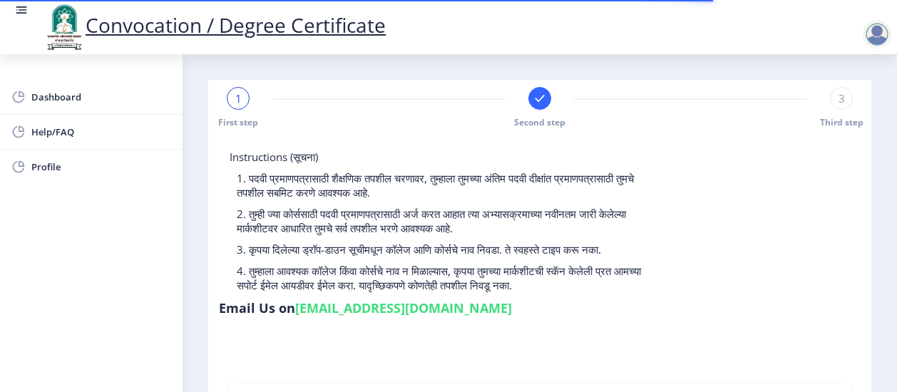
select select
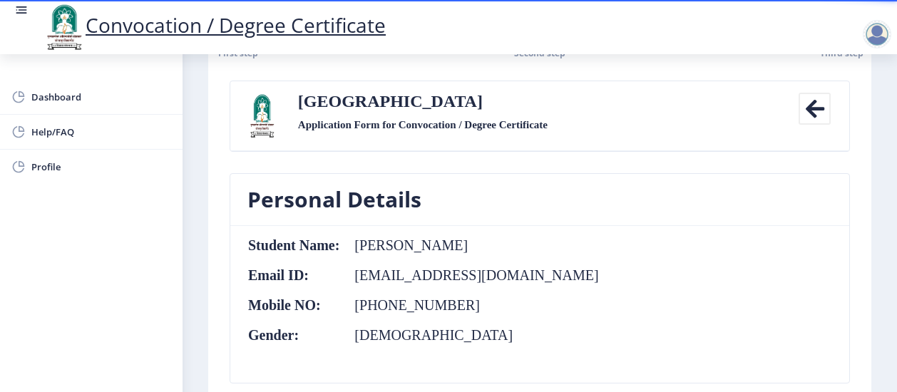
scroll to position [125, 0]
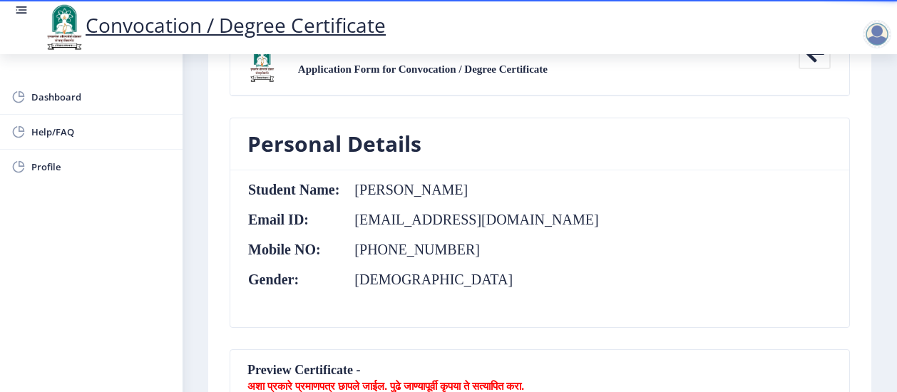
click at [512, 354] on nb-card-header "Preview Certificate - अशा प्रकारे प्रमाणपत्र छापले जाईल. पुढे जाण्यापूर्वी कृपय…" at bounding box center [539, 383] width 619 height 66
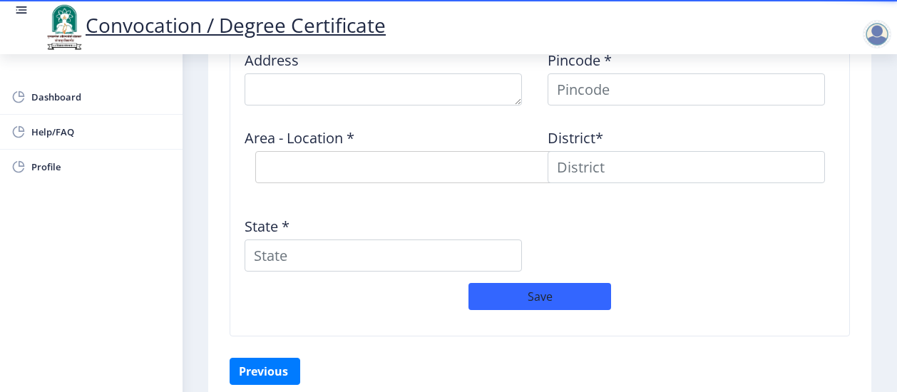
scroll to position [1513, 0]
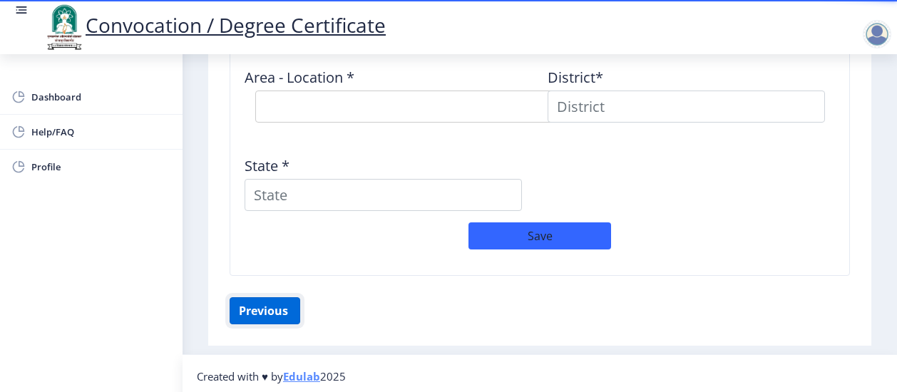
click at [287, 312] on button "Previous ‍" at bounding box center [265, 310] width 71 height 27
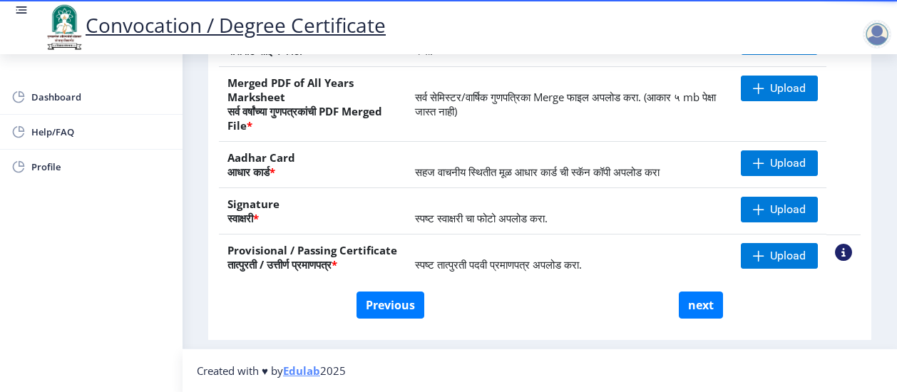
scroll to position [354, 0]
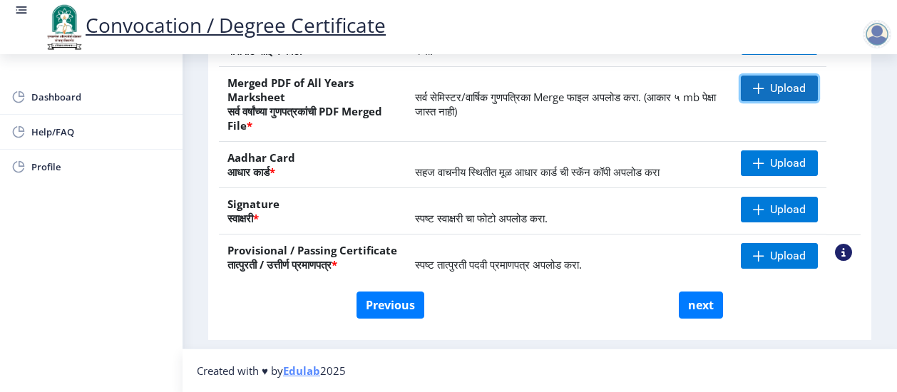
click at [753, 89] on span at bounding box center [758, 88] width 11 height 11
click at [756, 83] on span at bounding box center [758, 88] width 11 height 11
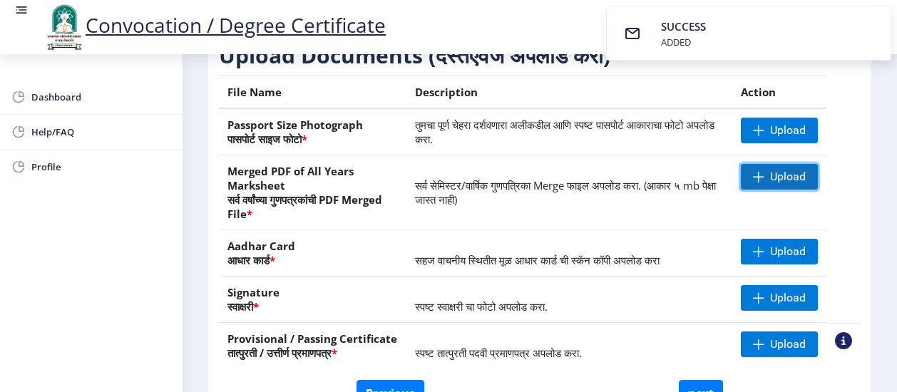
scroll to position [256, 0]
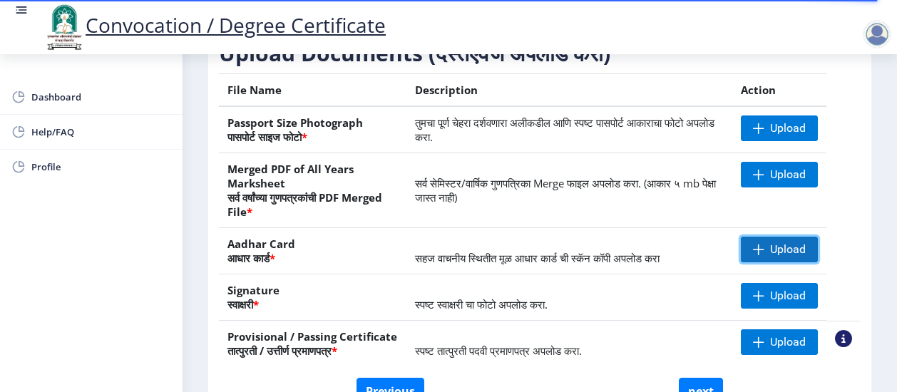
click at [753, 262] on span "Upload" at bounding box center [779, 250] width 77 height 26
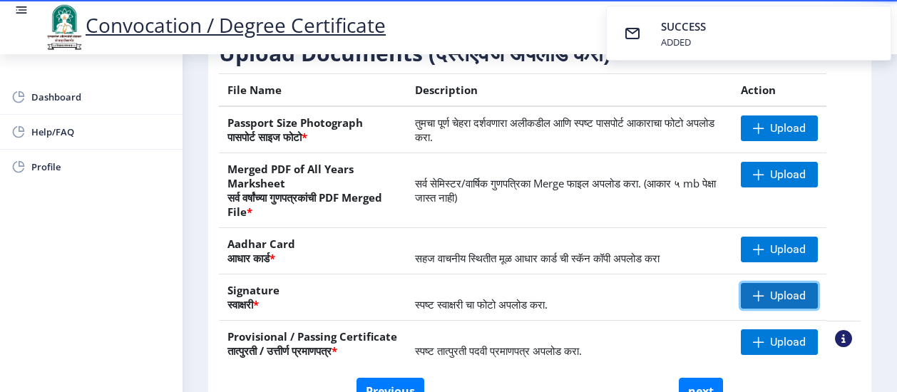
click at [779, 303] on span "Upload" at bounding box center [788, 296] width 36 height 14
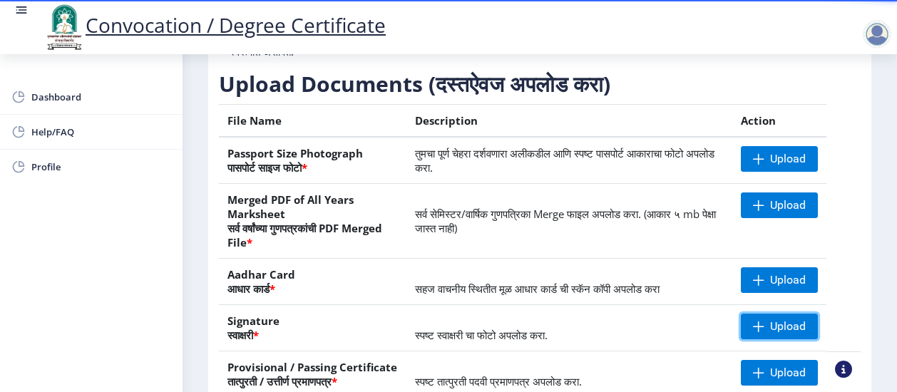
scroll to position [354, 0]
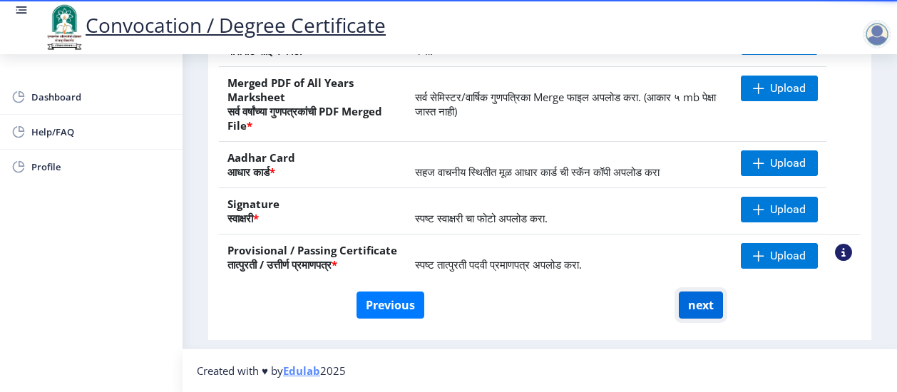
click at [691, 310] on button "next" at bounding box center [701, 305] width 44 height 27
select select
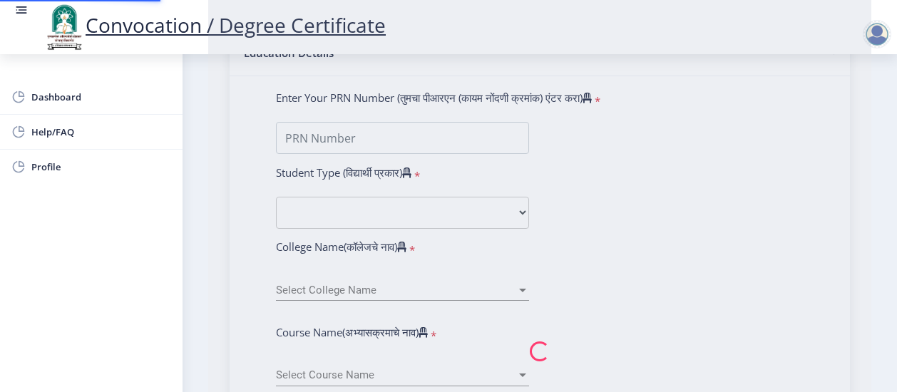
type input "Amruta Ramesh Narale"
type input "Seema"
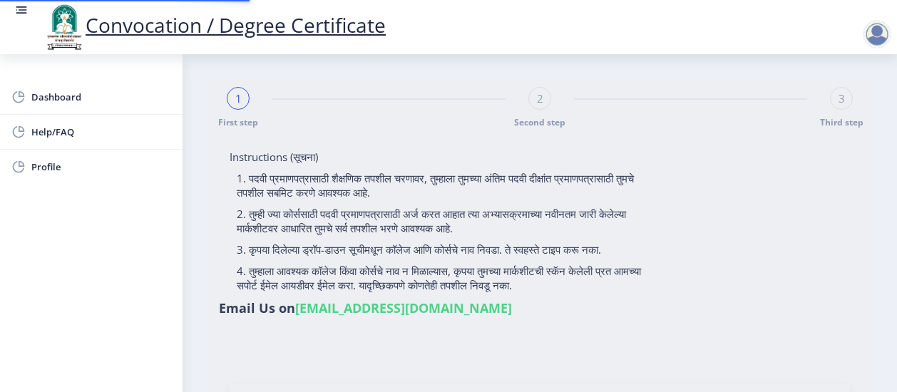
select select
type input "Amruta Ramesh Narale"
type input "Seema"
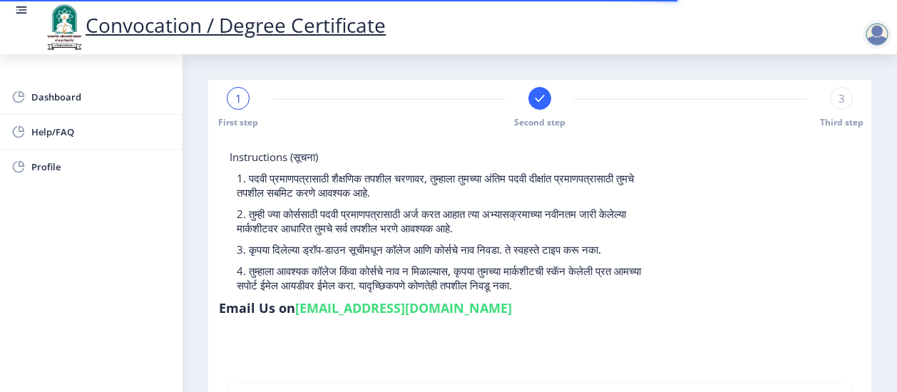
type input "2016032500163436"
select select "Regular"
select select "2019"
select select "March"
select select "Grade A+"
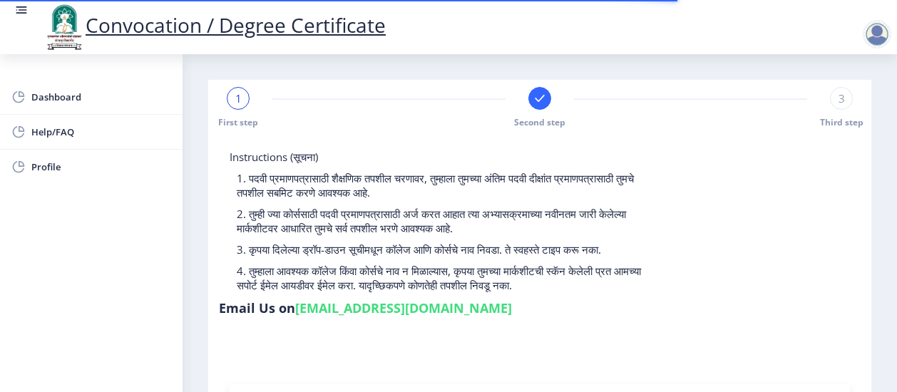
type input "820292"
select select "Chemistry"
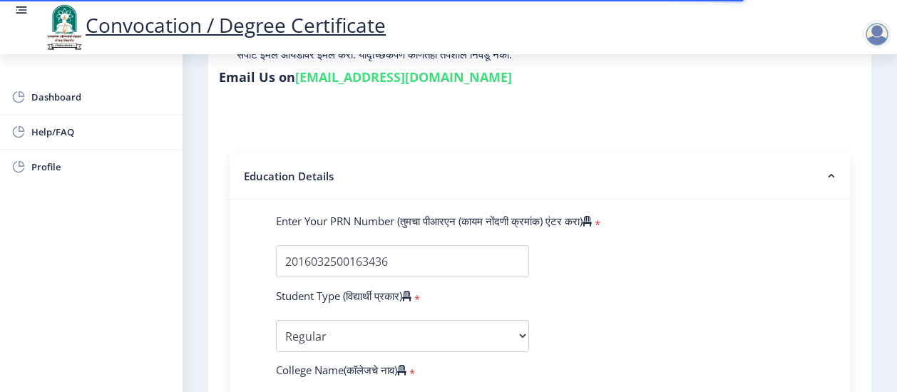
select select
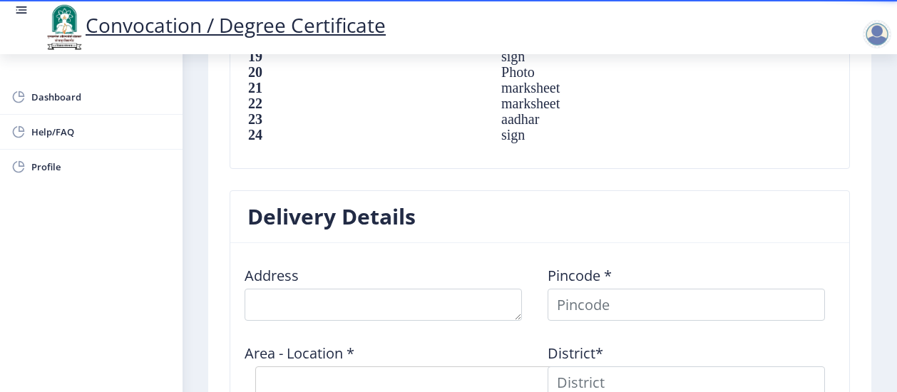
scroll to position [1576, 0]
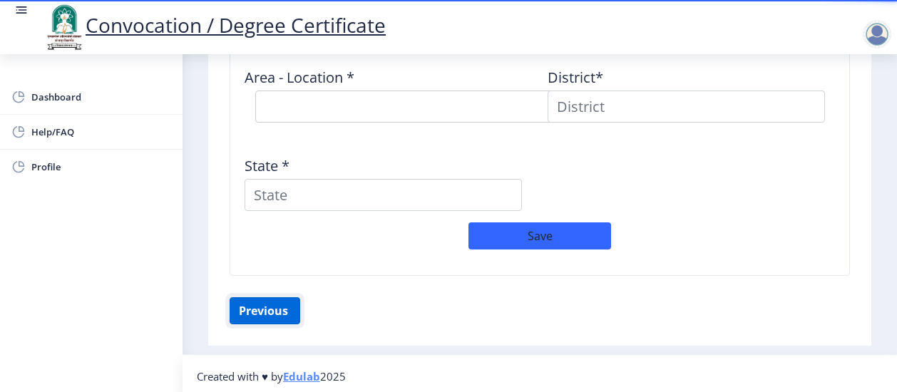
click at [267, 302] on button "Previous ‍" at bounding box center [265, 310] width 71 height 27
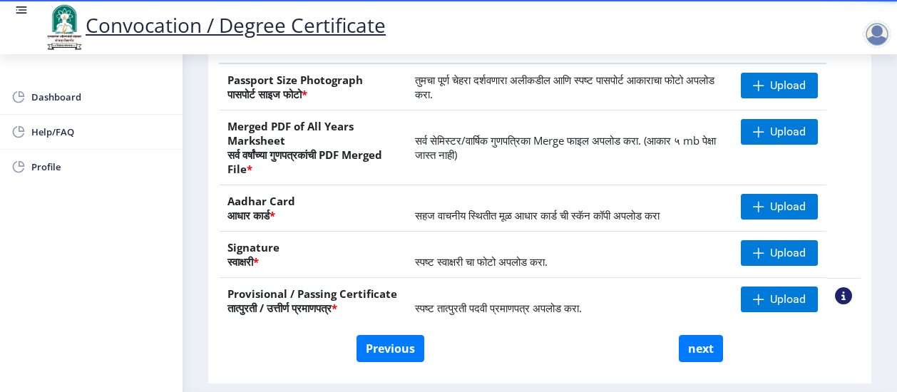
scroll to position [315, 0]
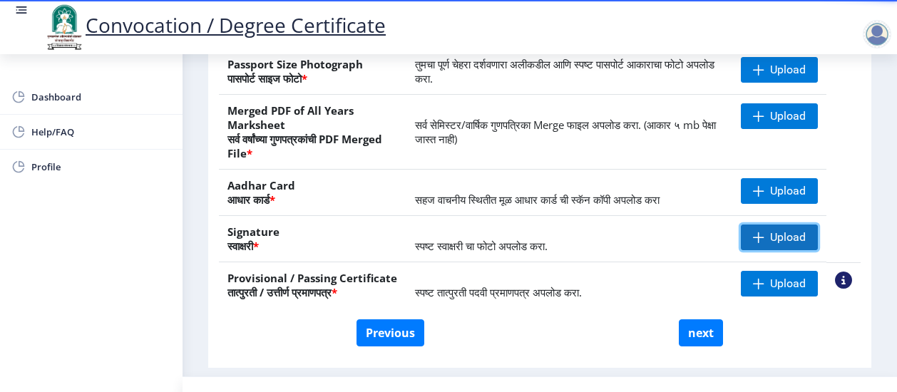
click at [779, 245] on span "Upload" at bounding box center [788, 237] width 36 height 14
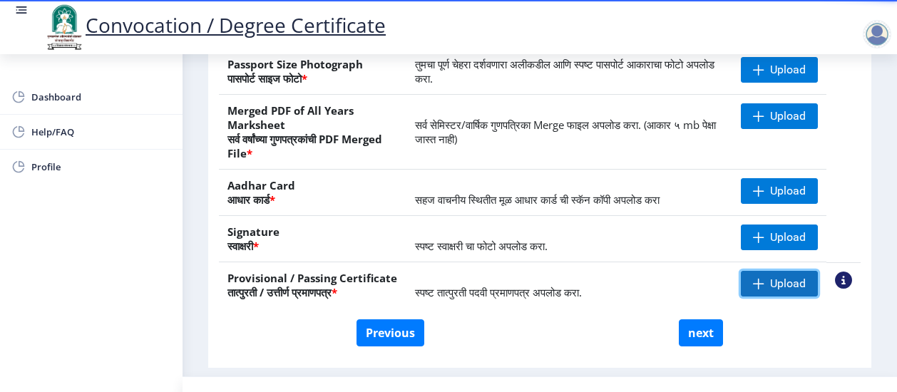
click at [765, 297] on span "Upload" at bounding box center [779, 284] width 77 height 26
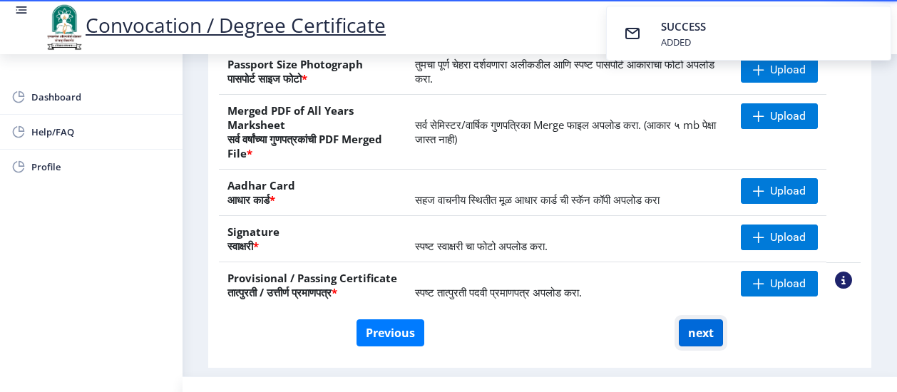
click at [696, 342] on button "next" at bounding box center [701, 333] width 44 height 27
select select
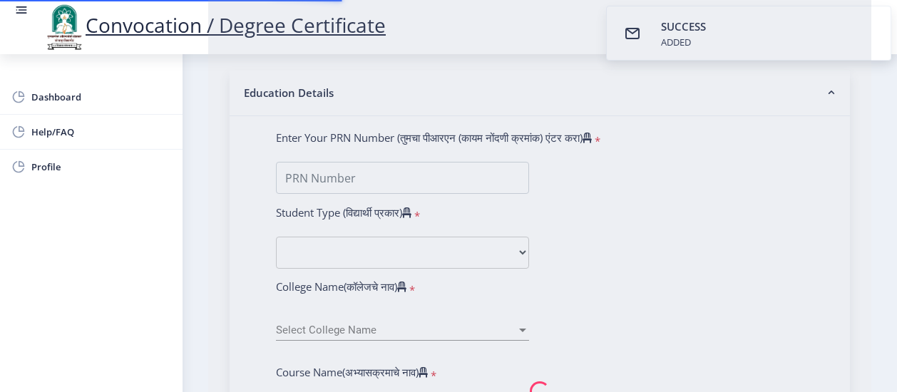
type input "Amruta Ramesh Narale"
type input "Seema"
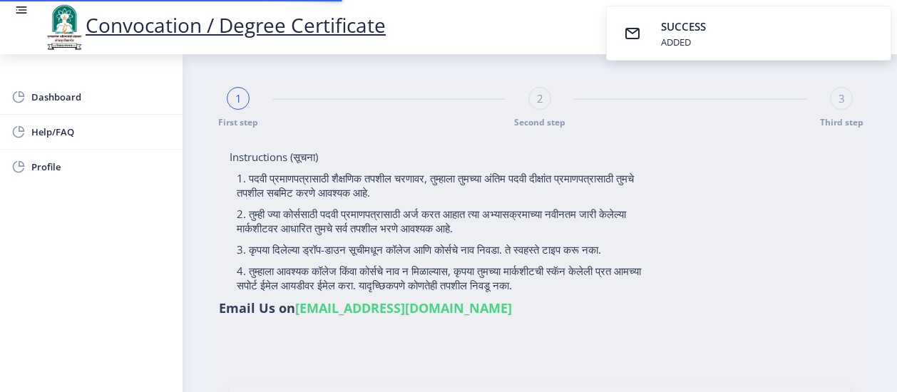
select select
type input "Amruta Ramesh Narale"
type input "Seema"
type input "2016032500163436"
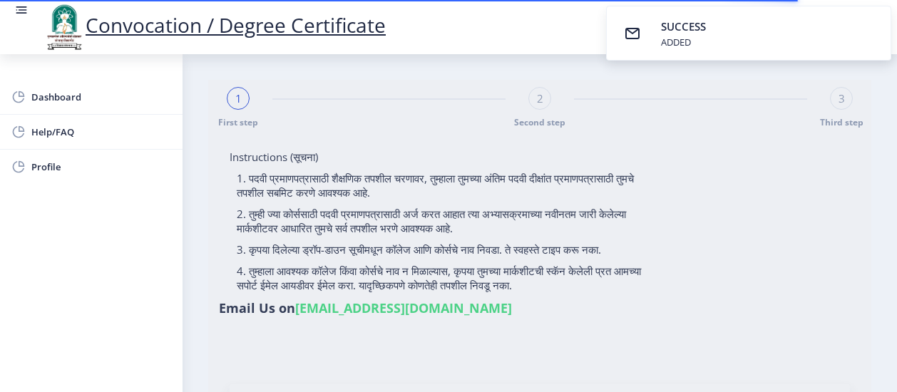
select select "Regular"
select select "2019"
select select "March"
select select "Grade A+"
type input "820292"
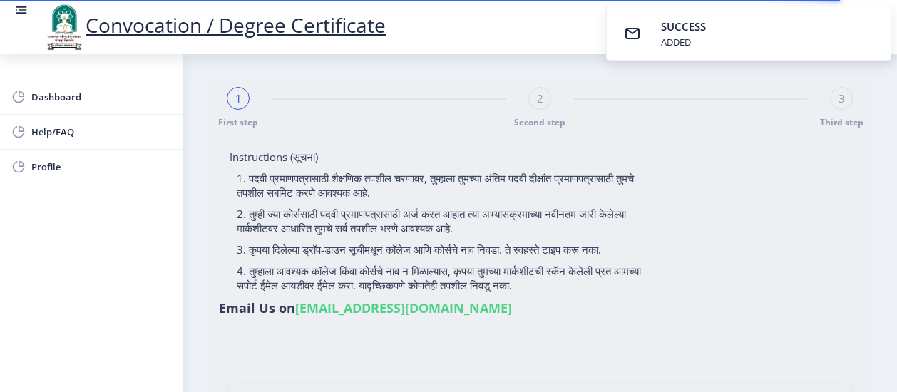
select select "Chemistry"
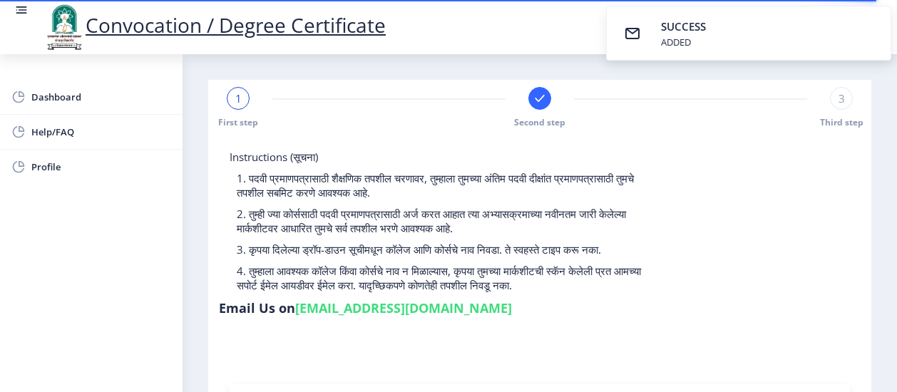
select select
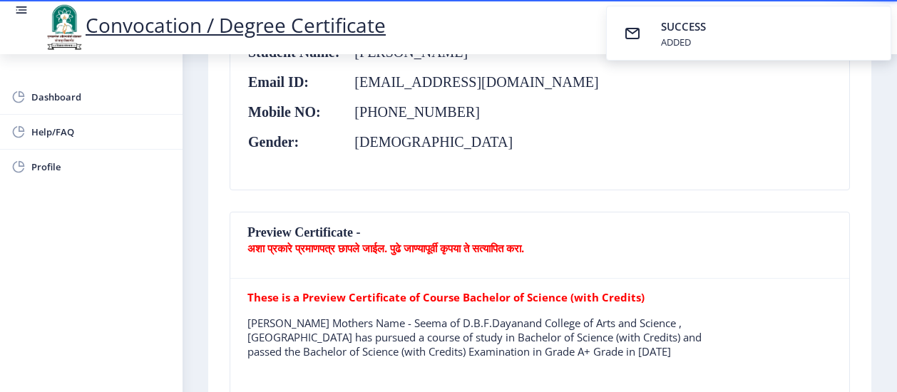
scroll to position [351, 0]
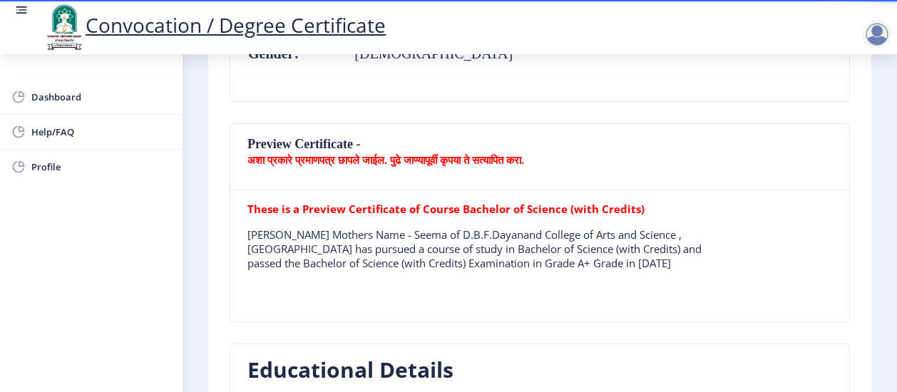
click at [526, 246] on p "Amruta Ramesh Narale Mothers Name - Seema of D.B.F.Dayanand College of Arts and…" at bounding box center [481, 249] width 468 height 43
click at [705, 259] on p "Amruta Ramesh Narale Mothers Name - Seema of D.B.F.Dayanand College of Arts and…" at bounding box center [481, 249] width 468 height 43
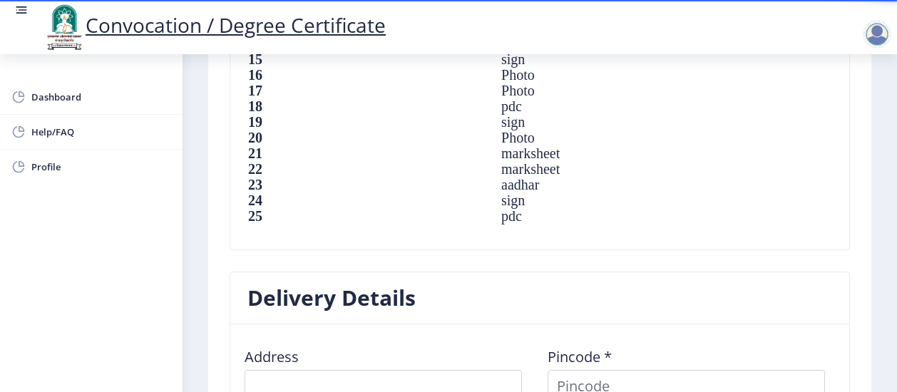
scroll to position [1332, 0]
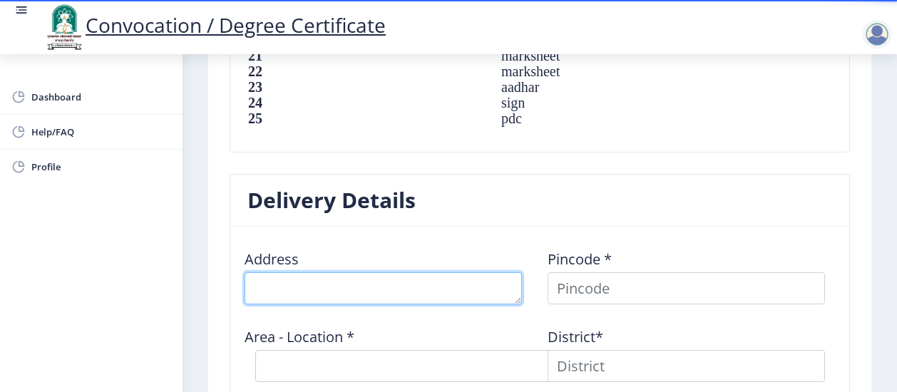
click at [484, 290] on textarea at bounding box center [383, 288] width 277 height 32
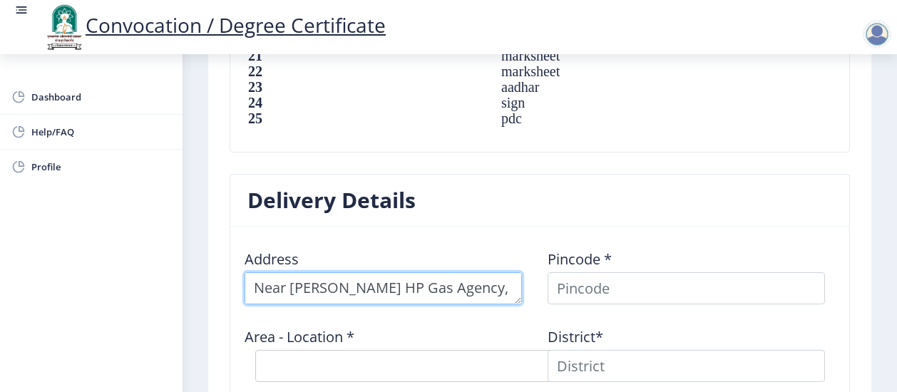
scroll to position [15, 0]
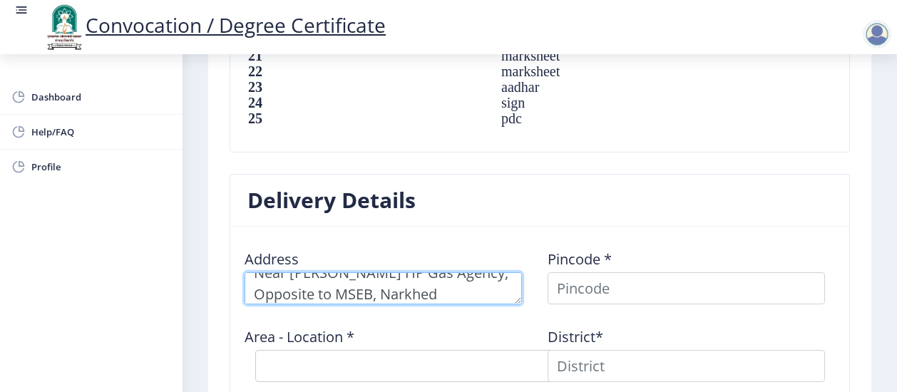
type textarea "Near Sarita HP Gas Agency, Opposite to MSEB, Narkhed"
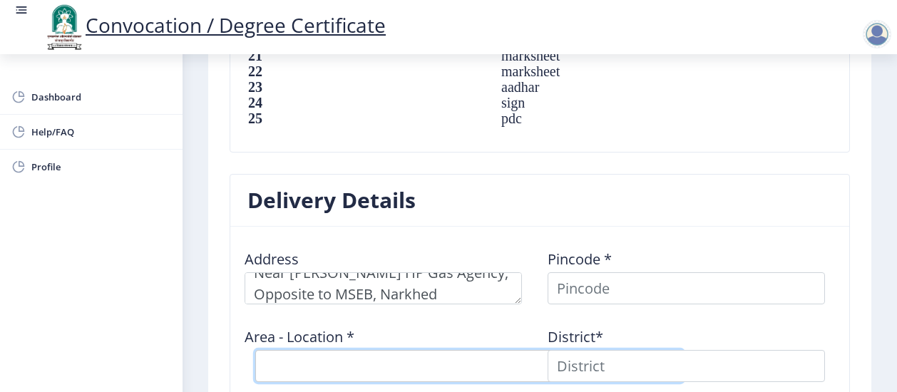
click at [370, 359] on select "Select Area Location" at bounding box center [469, 366] width 428 height 32
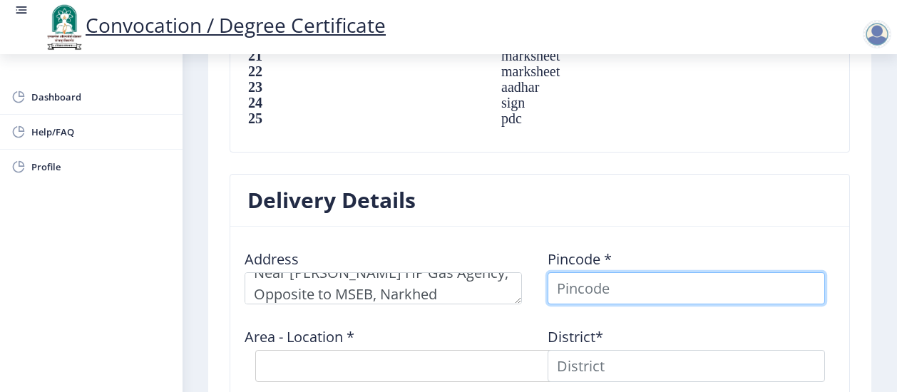
click at [587, 284] on input at bounding box center [686, 288] width 277 height 32
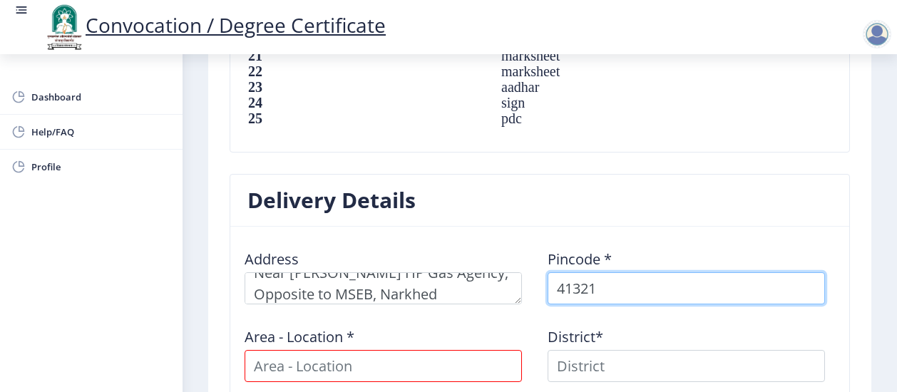
type input "413213"
select select
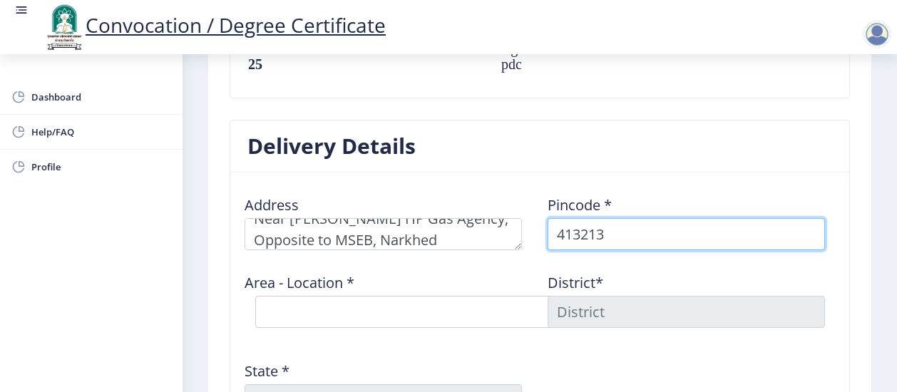
scroll to position [1400, 0]
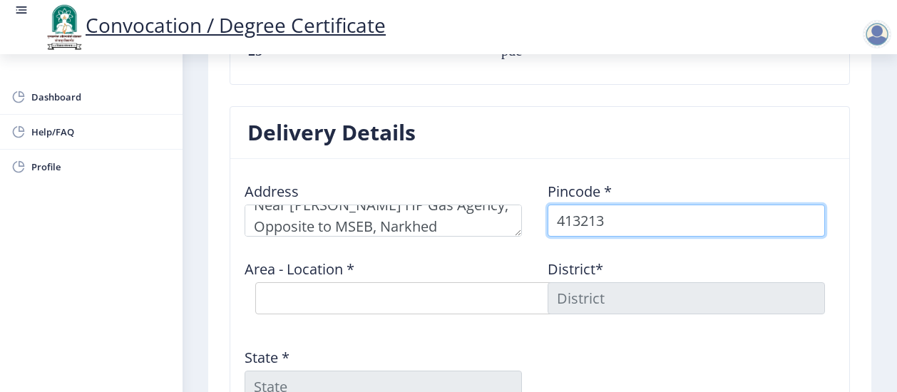
type input "413213"
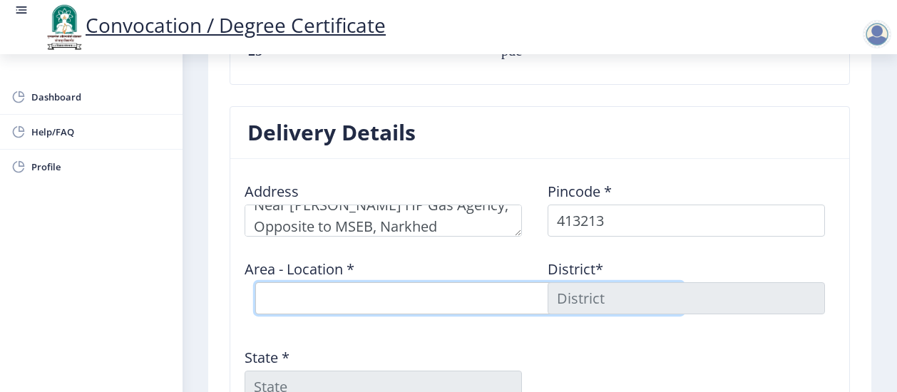
click at [459, 300] on select "Select Area Location Bazarpeth Mohol S.O Dhokbabhulgaon B.O Ekrukhe B.O Ghatane…" at bounding box center [469, 298] width 428 height 32
select select "10: Object"
click at [255, 282] on select "Select Area Location Bazarpeth Mohol S.O Dhokbabhulgaon B.O Ekrukhe B.O Ghatane…" at bounding box center [469, 298] width 428 height 32
type input "SOLAPUR"
type input "Maharashtra"
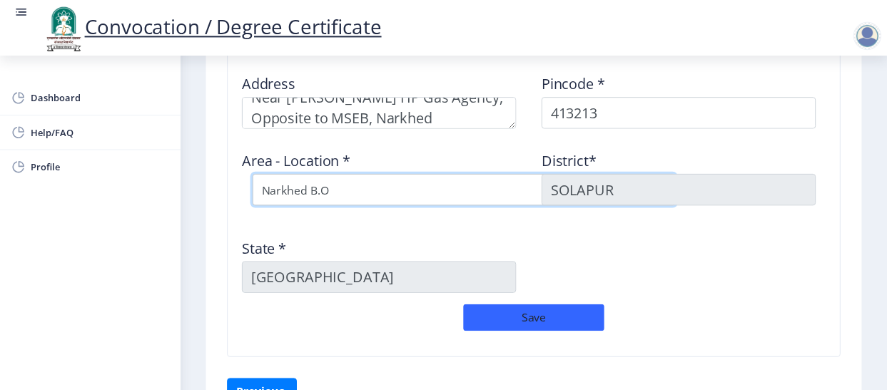
scroll to position [1537, 0]
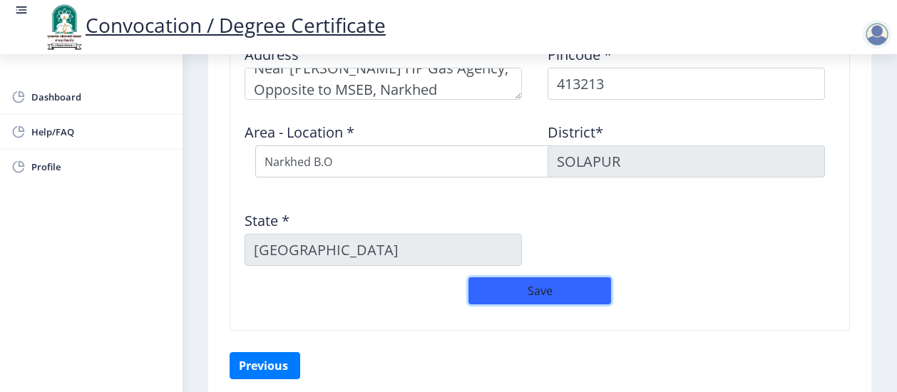
click at [508, 292] on button "Save" at bounding box center [540, 290] width 143 height 27
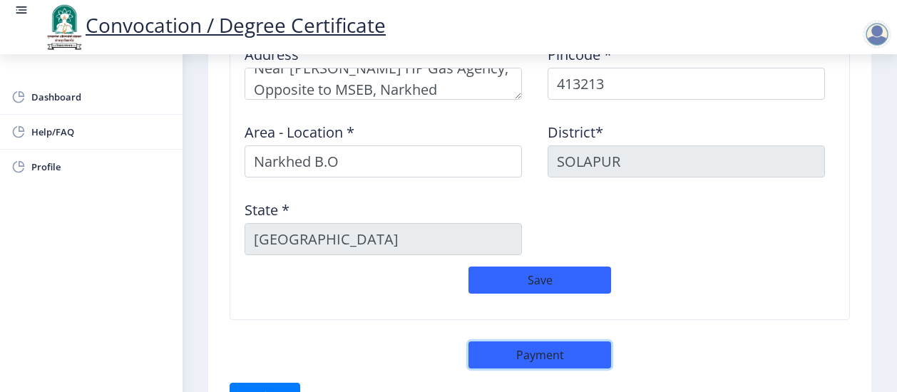
click at [511, 346] on button "Payment" at bounding box center [540, 355] width 143 height 27
select select "sealed"
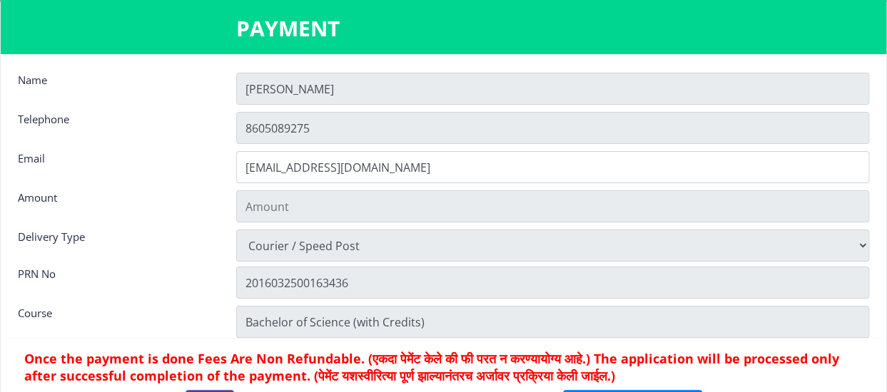
type input "1885"
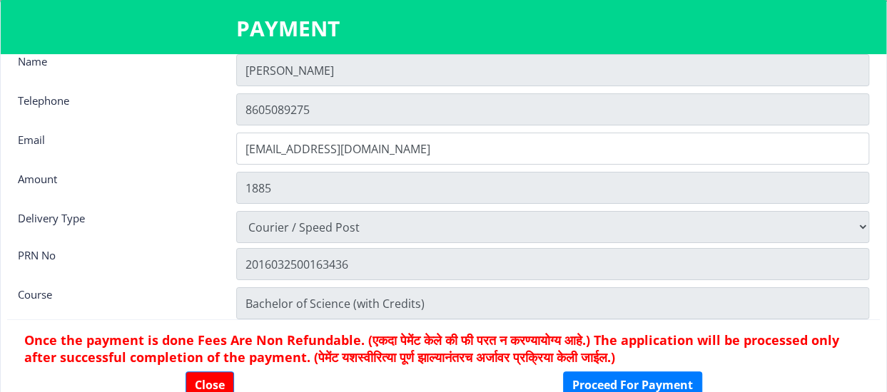
click at [670, 339] on h6 "Once the payment is done Fees Are Non Refundable. (एकदा पेमेंट केले की फी परत न…" at bounding box center [443, 349] width 838 height 34
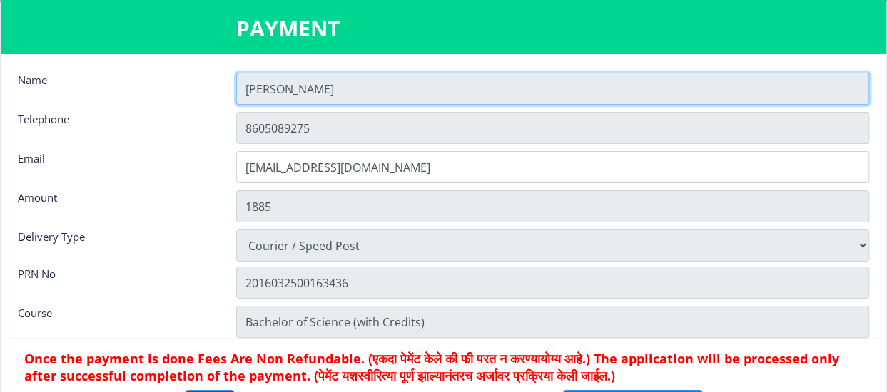
click at [499, 81] on input "Amruta" at bounding box center [552, 89] width 633 height 32
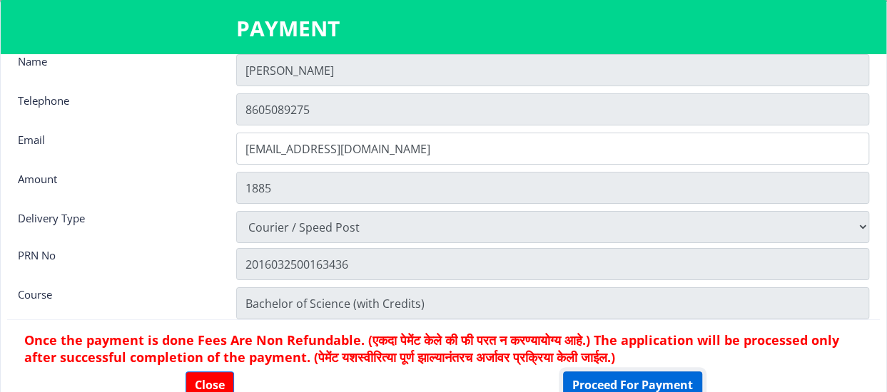
click at [611, 381] on button "Proceed For Payment" at bounding box center [632, 385] width 139 height 27
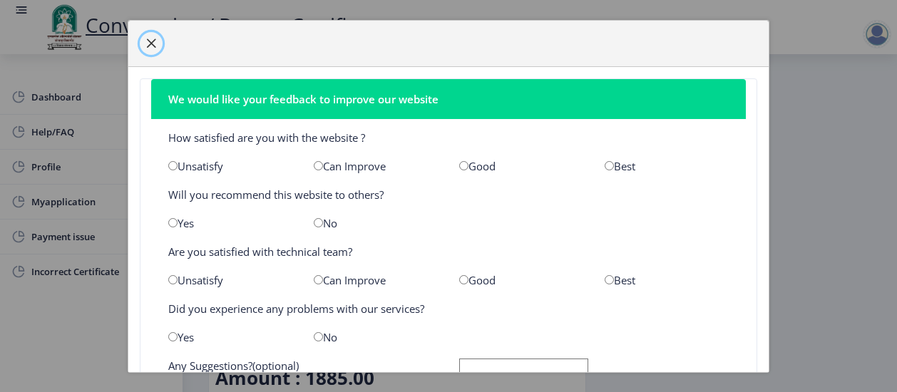
click at [146, 40] on span "button" at bounding box center [150, 43] width 11 height 11
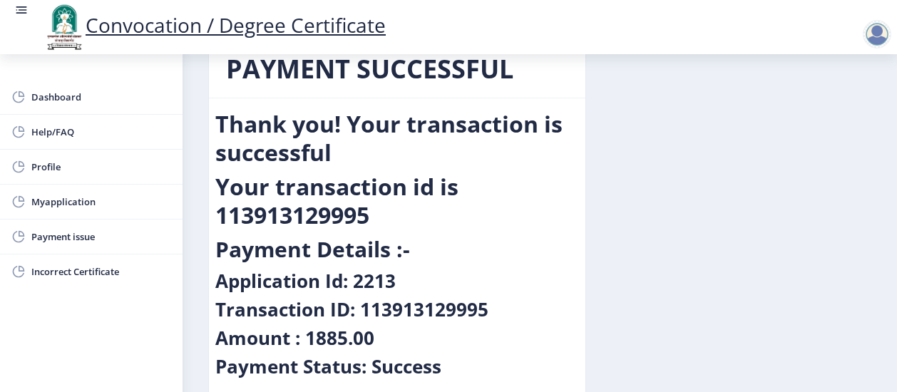
scroll to position [39, 0]
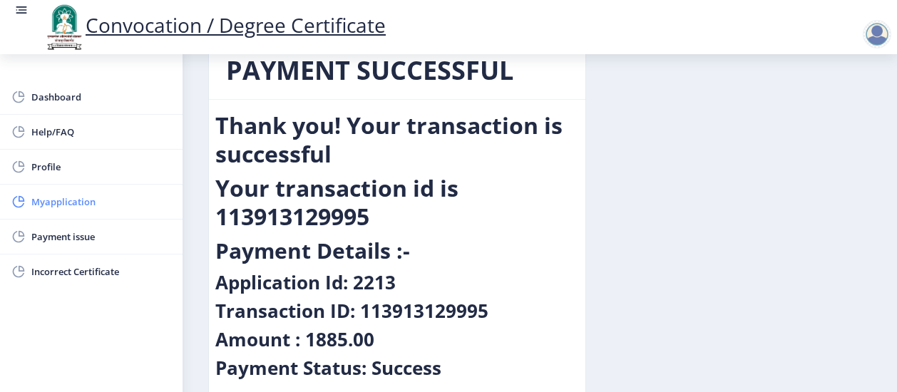
click at [83, 202] on span "Myapplication" at bounding box center [101, 201] width 140 height 17
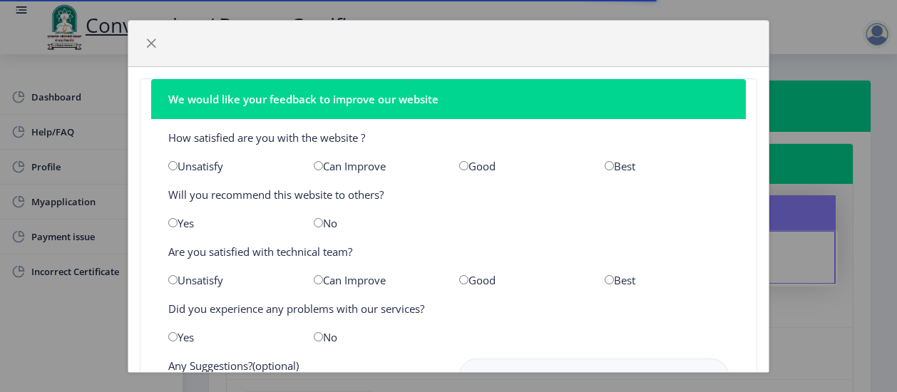
scroll to position [130, 0]
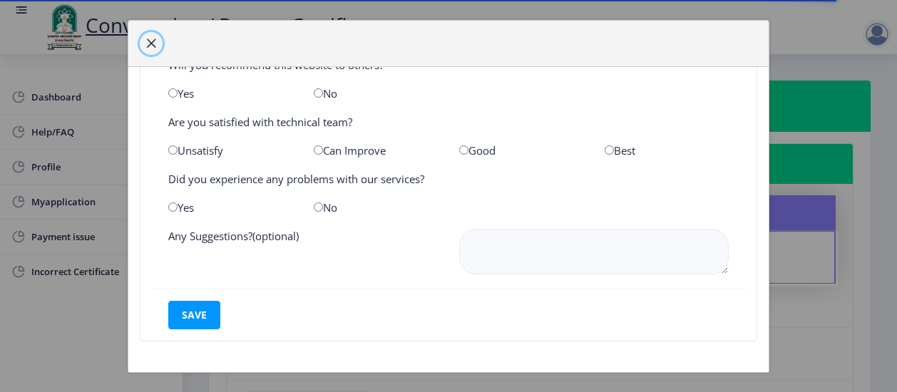
click at [151, 46] on span "button" at bounding box center [150, 43] width 11 height 11
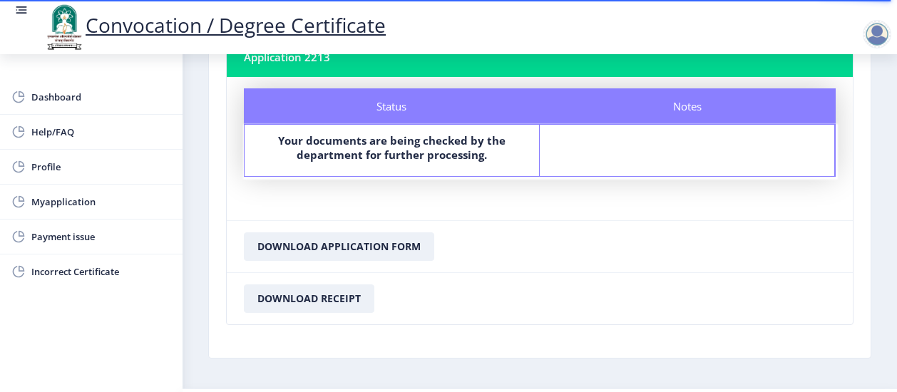
scroll to position [111, 0]
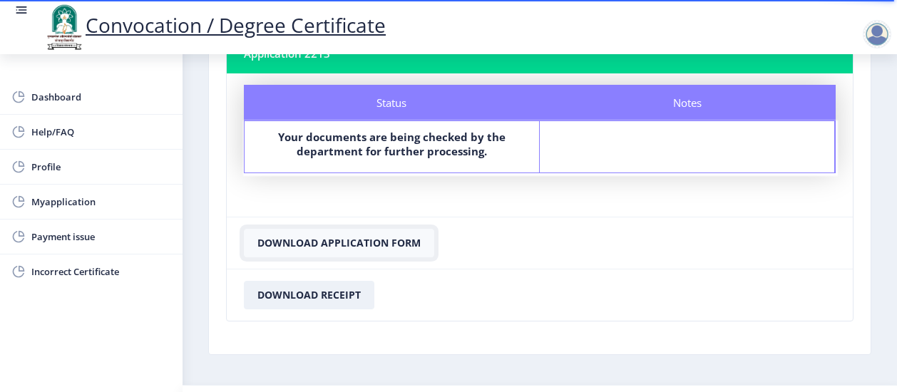
click at [412, 247] on button "Download Application Form" at bounding box center [339, 243] width 190 height 29
click at [367, 240] on button "Download Application Form" at bounding box center [339, 243] width 190 height 29
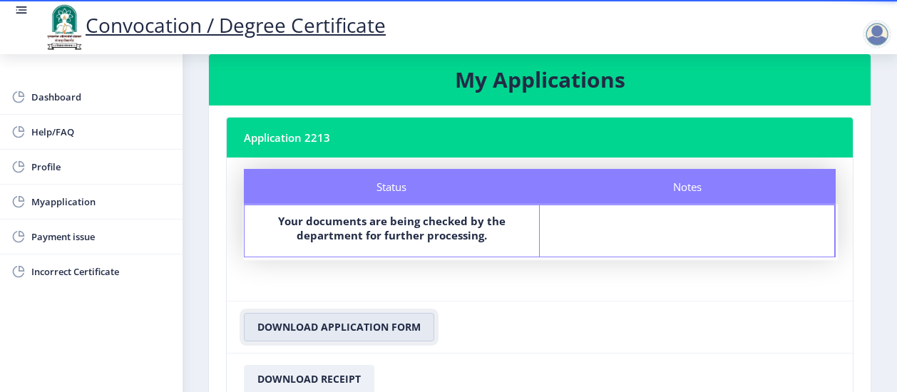
scroll to position [32, 0]
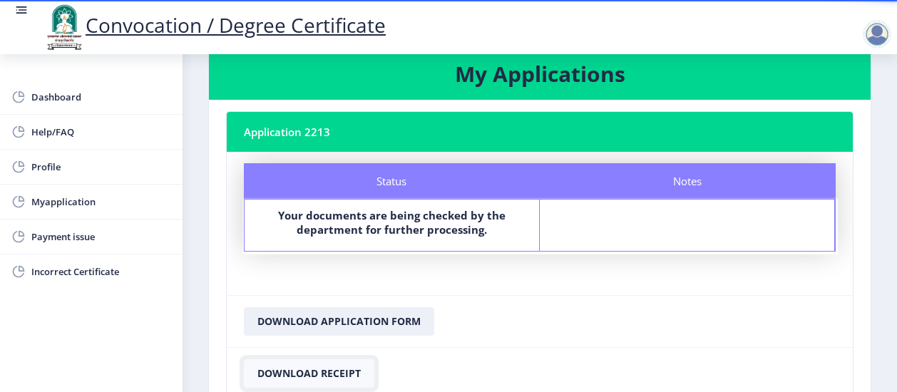
click at [344, 370] on button "Download Receipt" at bounding box center [309, 373] width 131 height 29
click at [364, 320] on button "Download Application Form" at bounding box center [339, 321] width 190 height 29
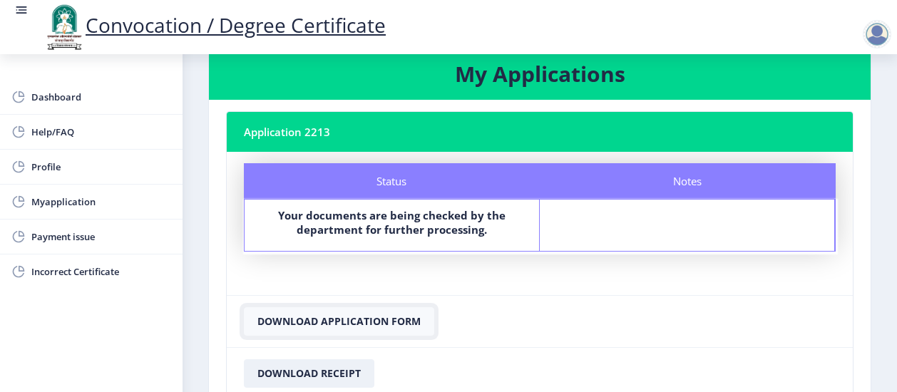
click at [368, 320] on button "Download Application Form" at bounding box center [339, 321] width 190 height 29
drag, startPoint x: 368, startPoint y: 320, endPoint x: 349, endPoint y: 320, distance: 18.5
click at [349, 320] on button "Download Application Form" at bounding box center [339, 321] width 190 height 29
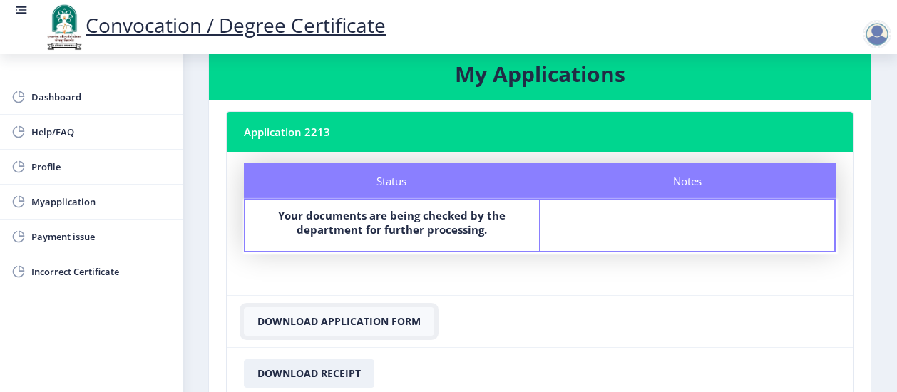
click at [349, 320] on button "Download Application Form" at bounding box center [339, 321] width 190 height 29
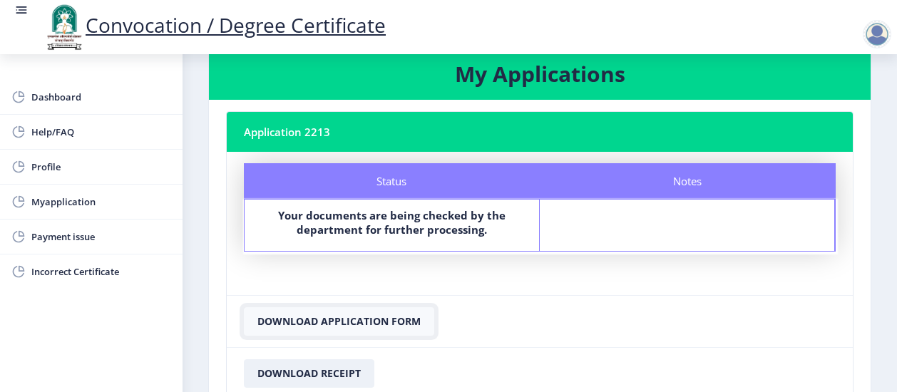
drag, startPoint x: 349, startPoint y: 320, endPoint x: 336, endPoint y: 316, distance: 14.2
click at [336, 316] on button "Download Application Form" at bounding box center [339, 321] width 190 height 29
click at [387, 312] on button "Download Application Form" at bounding box center [339, 321] width 190 height 29
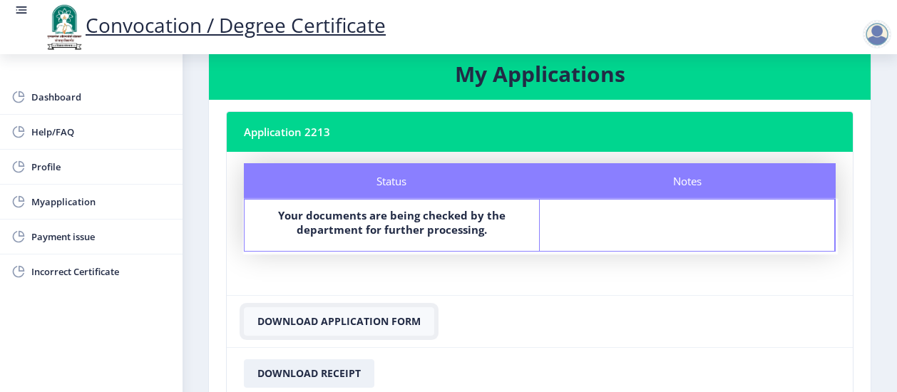
click at [387, 312] on button "Download Application Form" at bounding box center [339, 321] width 190 height 29
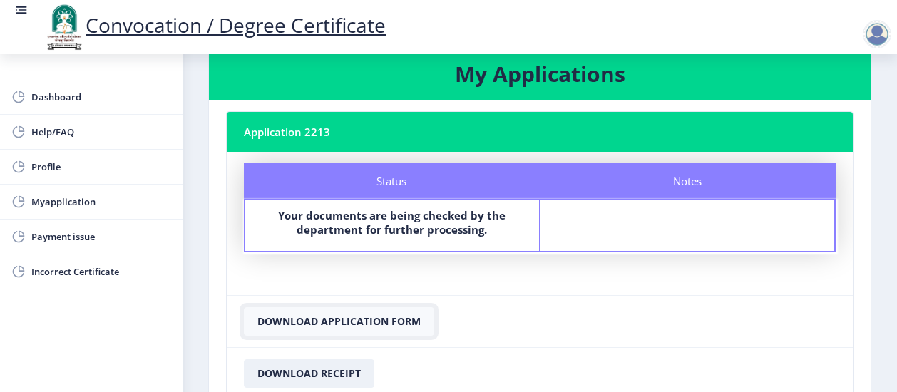
click at [387, 312] on button "Download Application Form" at bounding box center [339, 321] width 190 height 29
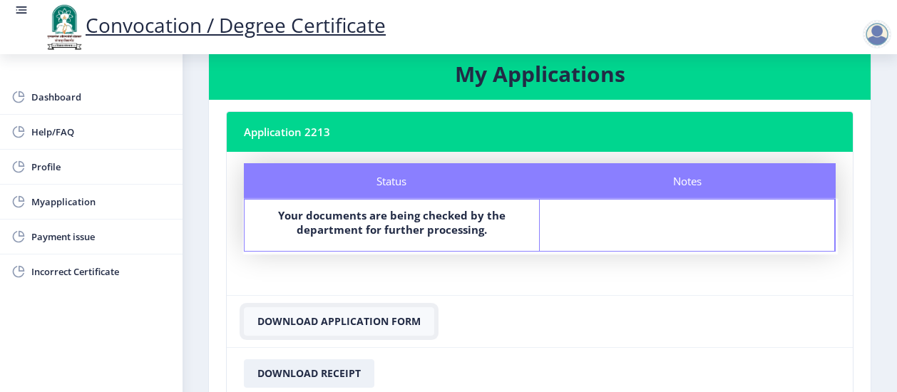
click at [387, 312] on button "Download Application Form" at bounding box center [339, 321] width 190 height 29
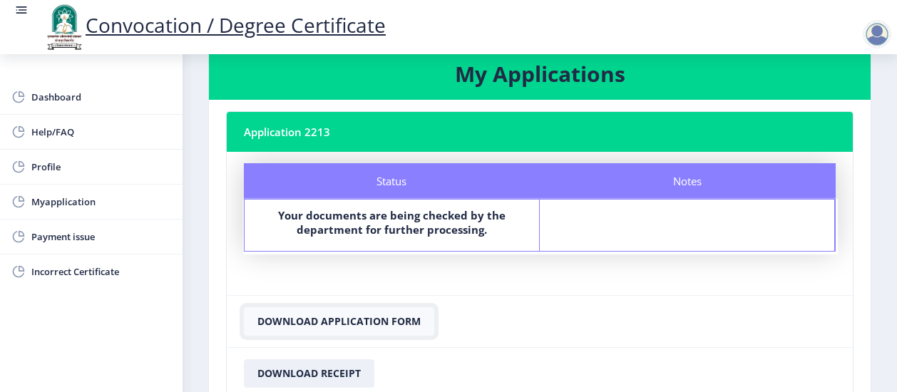
click at [417, 325] on button "Download Application Form" at bounding box center [339, 321] width 190 height 29
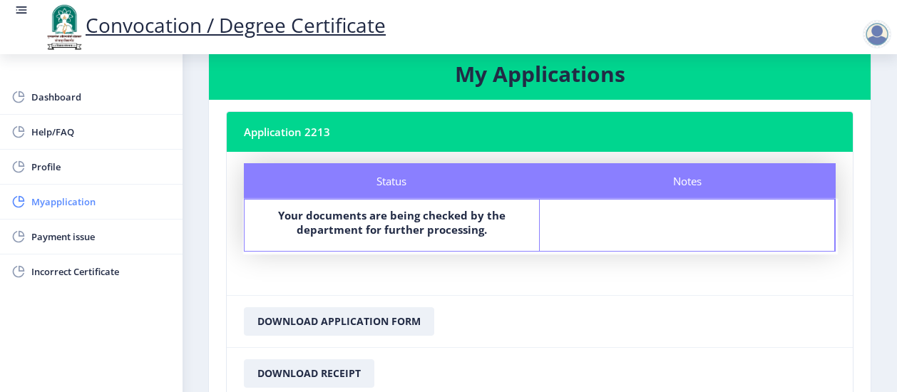
click at [70, 205] on span "Myapplication" at bounding box center [101, 201] width 140 height 17
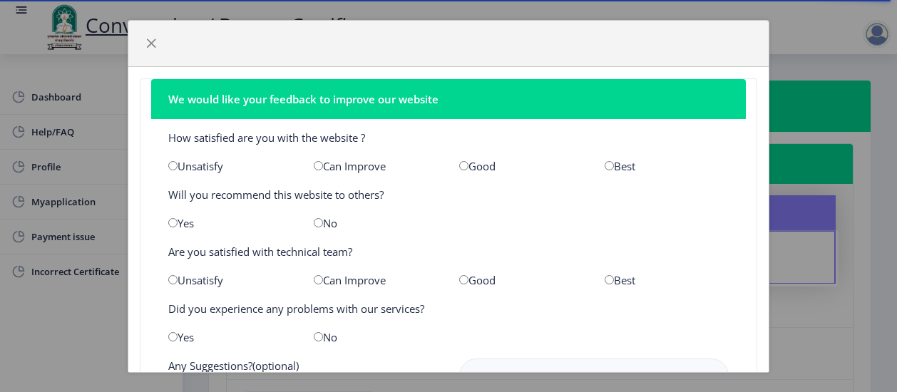
click at [459, 161] on input "radio" at bounding box center [463, 165] width 9 height 9
radio input "true"
click at [318, 165] on input "radio" at bounding box center [318, 165] width 9 height 9
radio input "true"
click at [170, 220] on input "radio" at bounding box center [172, 222] width 9 height 9
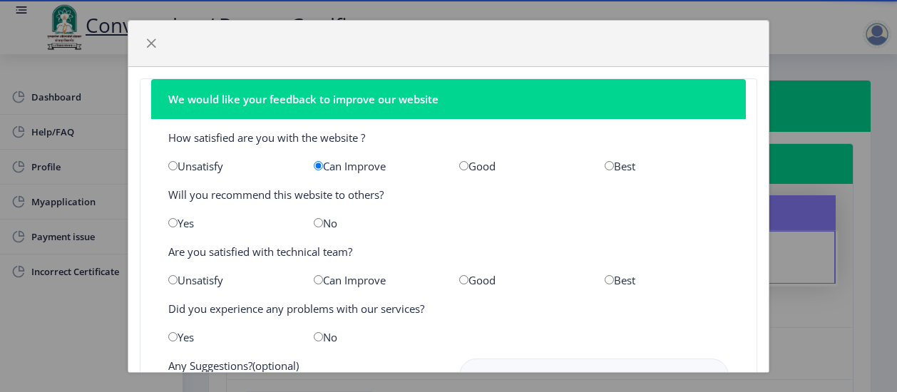
radio input "true"
click at [347, 284] on div "Can Improve" at bounding box center [375, 280] width 145 height 14
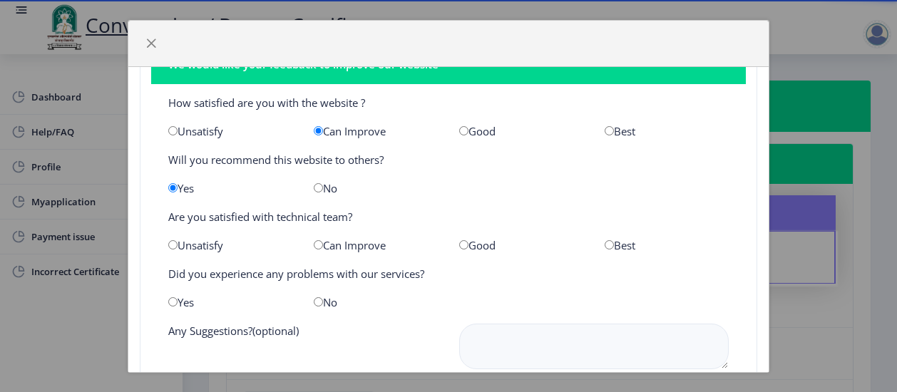
scroll to position [36, 0]
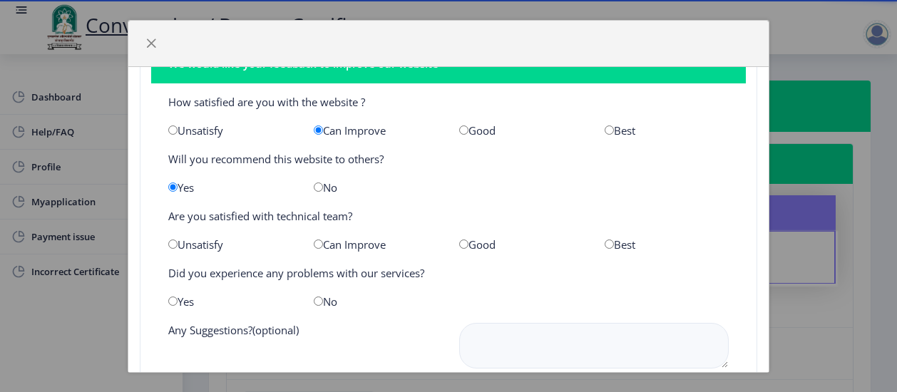
click at [315, 240] on input "radio" at bounding box center [318, 244] width 9 height 9
radio input "true"
click at [175, 297] on input "radio" at bounding box center [172, 301] width 9 height 9
radio input "true"
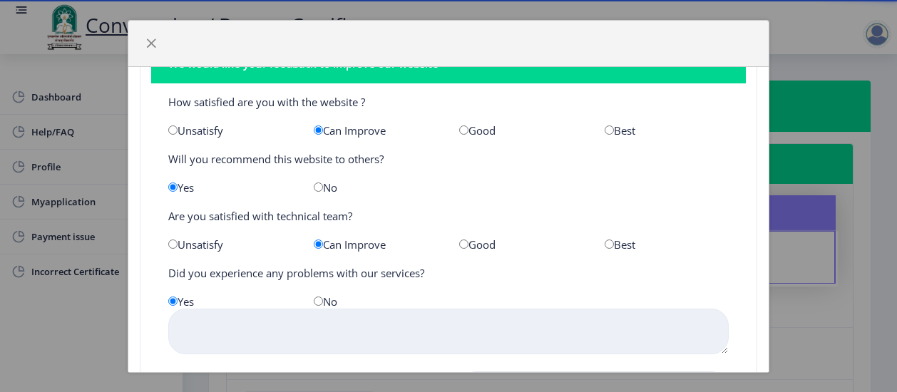
scroll to position [163, 0]
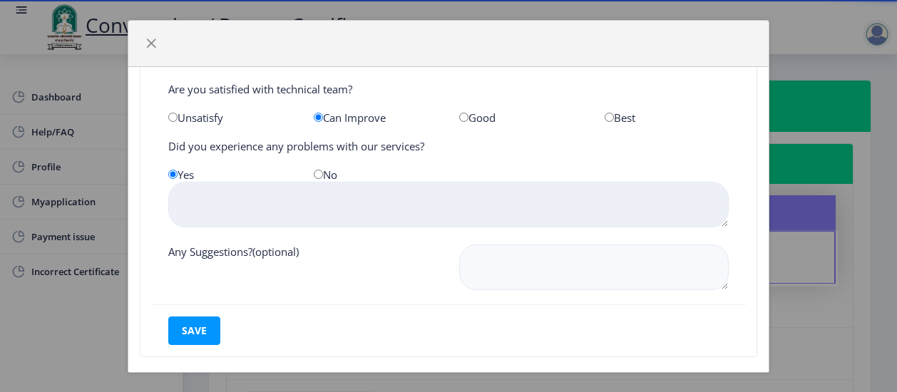
click at [283, 212] on textarea at bounding box center [448, 205] width 561 height 46
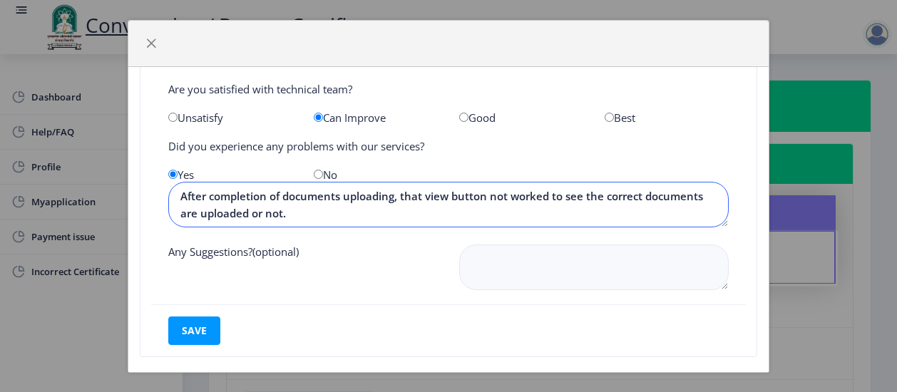
type textarea "After completion of documents uploading, that view button not worked to see the…"
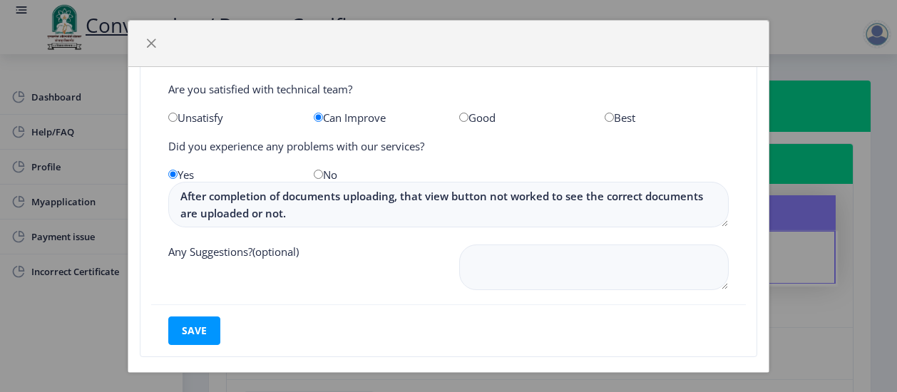
click at [263, 284] on div "Any Suggestions?(optional)" at bounding box center [303, 269] width 291 height 48
click at [198, 332] on button "save" at bounding box center [194, 331] width 52 height 29
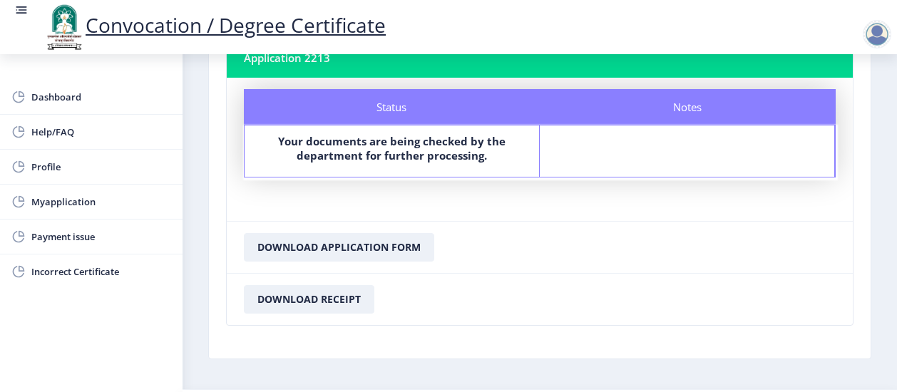
scroll to position [107, 0]
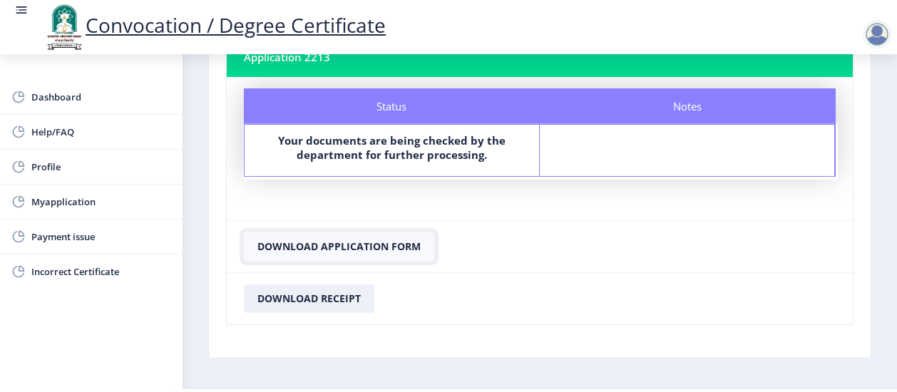
click at [384, 254] on button "Download Application Form" at bounding box center [339, 247] width 190 height 29
click at [404, 241] on button "Download Application Form" at bounding box center [339, 247] width 190 height 29
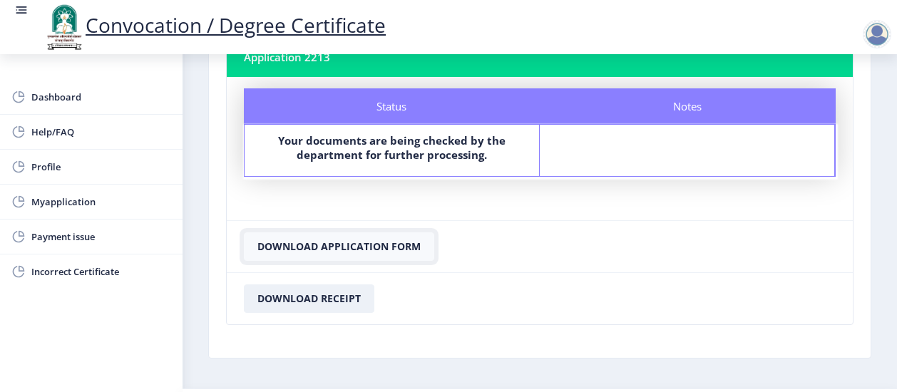
click at [404, 241] on button "Download Application Form" at bounding box center [339, 247] width 190 height 29
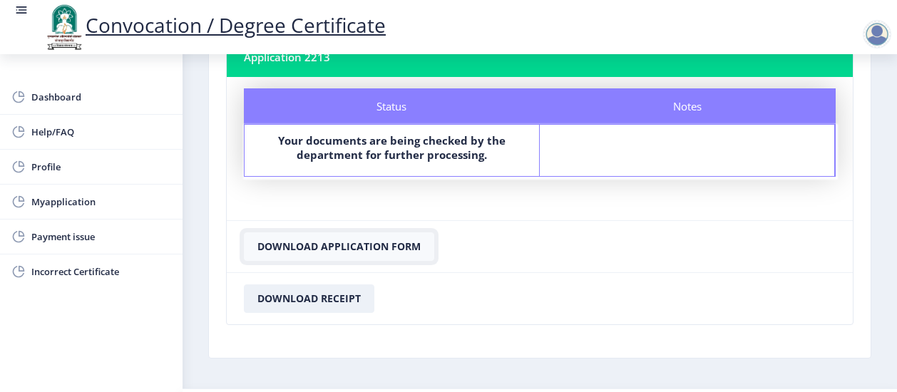
click at [404, 241] on button "Download Application Form" at bounding box center [339, 247] width 190 height 29
click at [325, 249] on button "Download Application Form" at bounding box center [339, 247] width 190 height 29
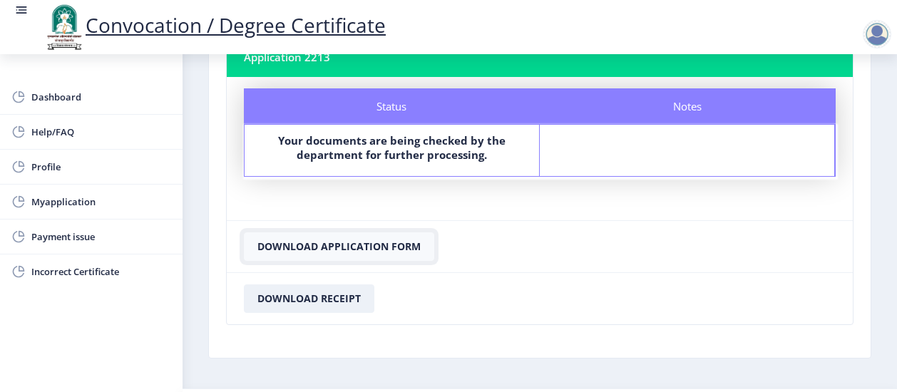
click at [325, 249] on button "Download Application Form" at bounding box center [339, 247] width 190 height 29
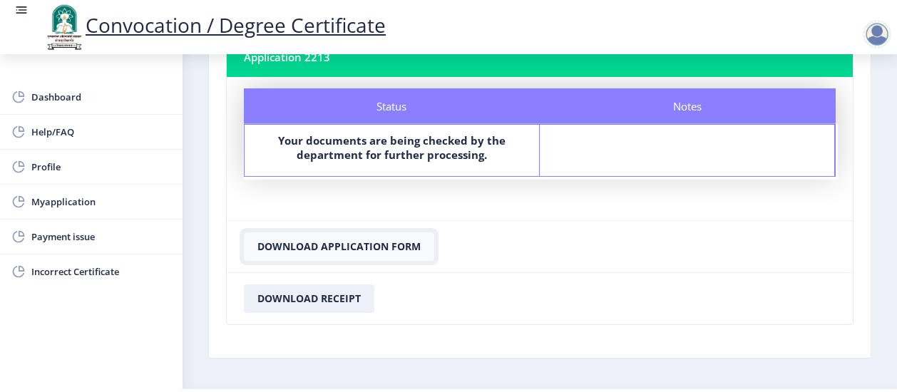
click at [325, 249] on button "Download Application Form" at bounding box center [339, 247] width 190 height 29
click at [408, 244] on button "Download Application Form" at bounding box center [339, 247] width 190 height 29
drag, startPoint x: 408, startPoint y: 244, endPoint x: 377, endPoint y: 252, distance: 32.3
click at [377, 252] on button "Download Application Form" at bounding box center [339, 247] width 190 height 29
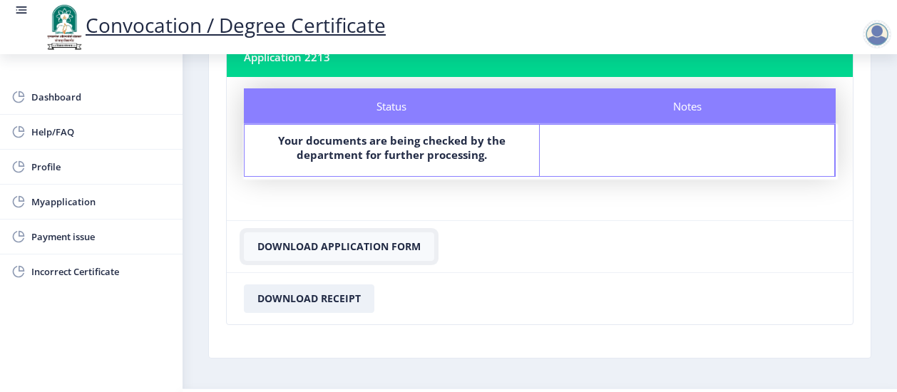
click at [377, 252] on button "Download Application Form" at bounding box center [339, 247] width 190 height 29
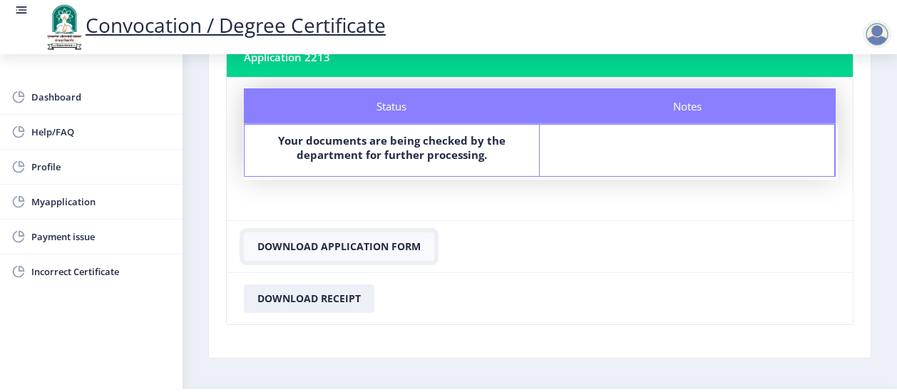
click at [377, 252] on button "Download Application Form" at bounding box center [339, 247] width 190 height 29
